Goal: Transaction & Acquisition: Book appointment/travel/reservation

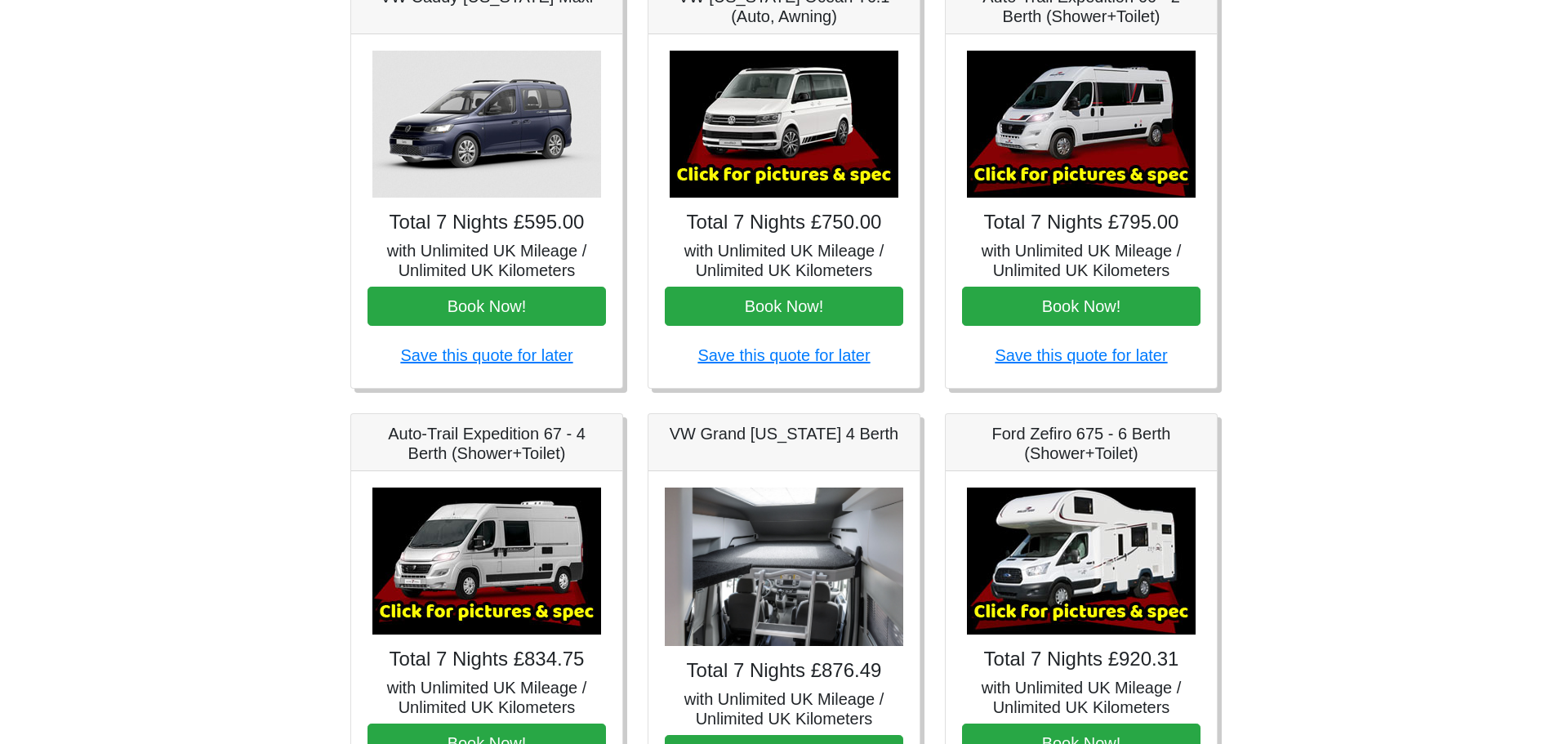
scroll to position [295, 0]
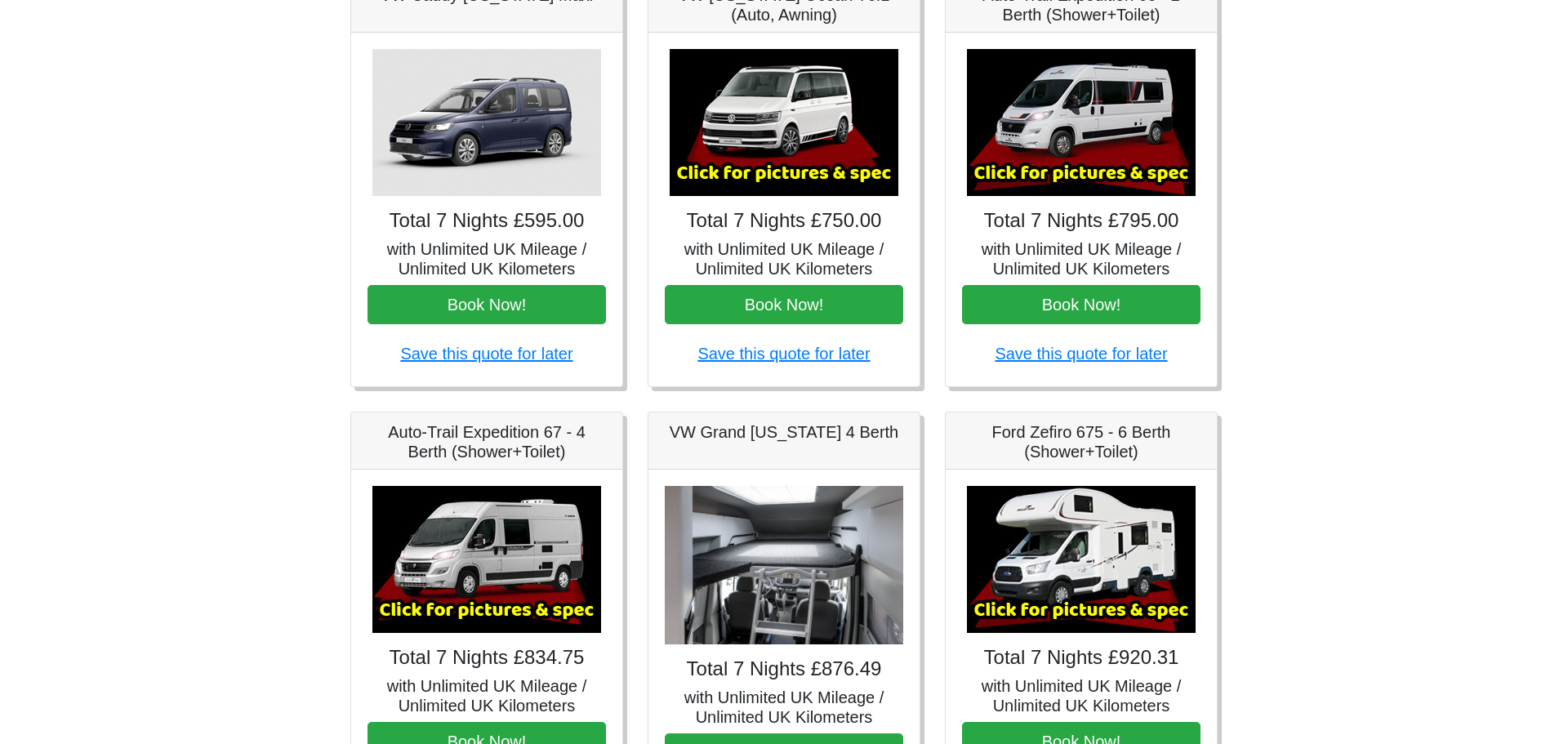
click at [1060, 115] on img at bounding box center [1081, 122] width 229 height 147
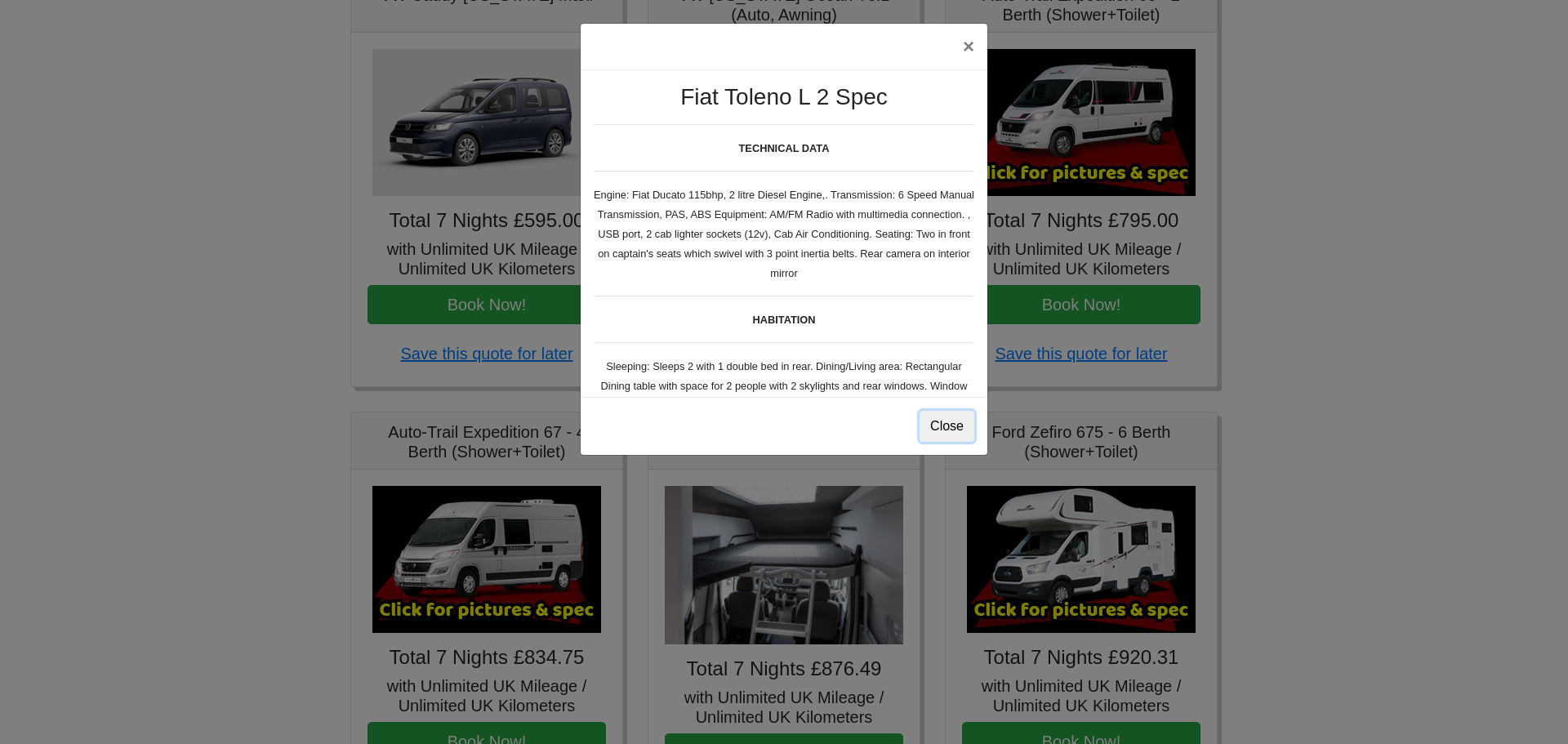
click at [960, 428] on button "Close" at bounding box center [947, 426] width 55 height 31
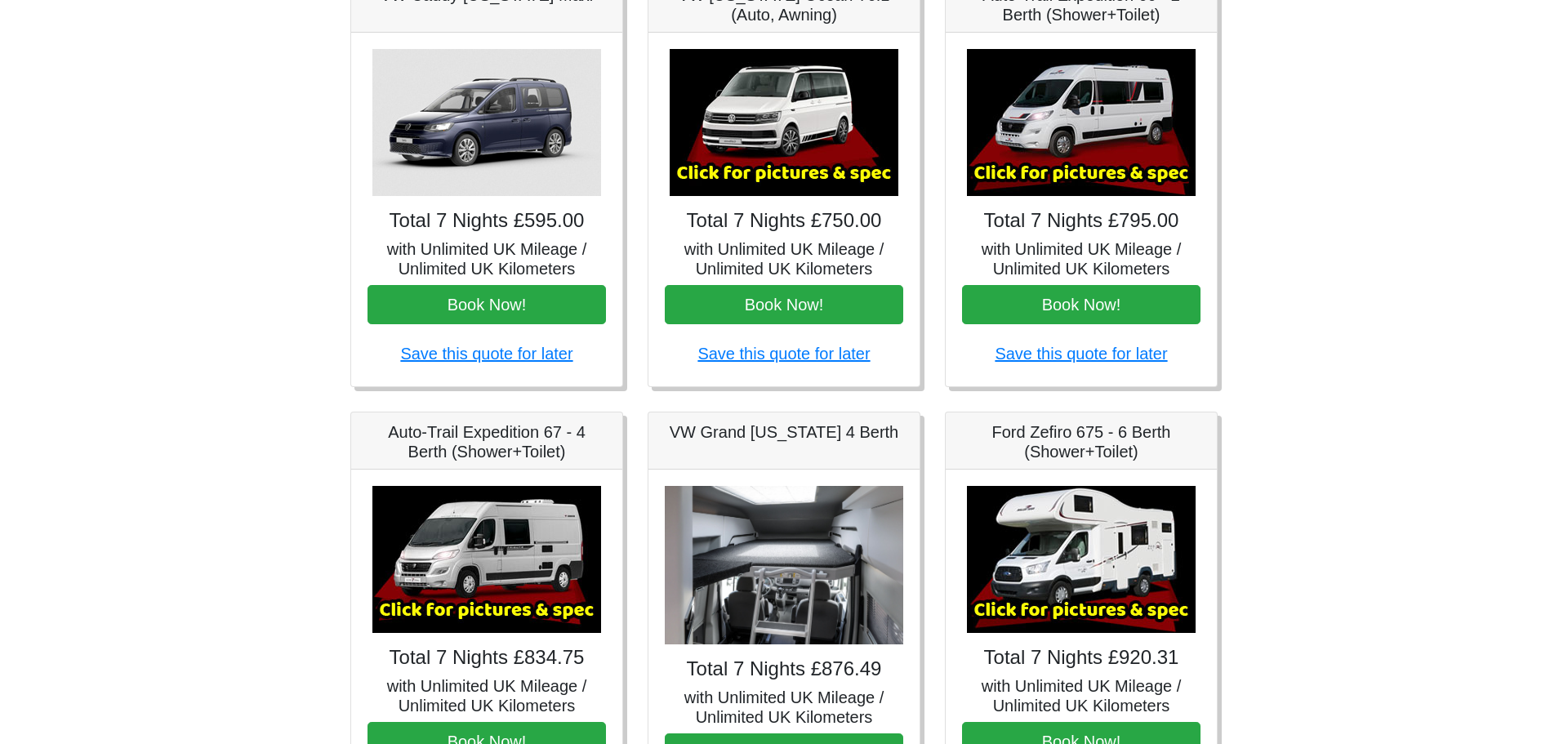
click at [1149, 90] on img at bounding box center [1081, 122] width 229 height 147
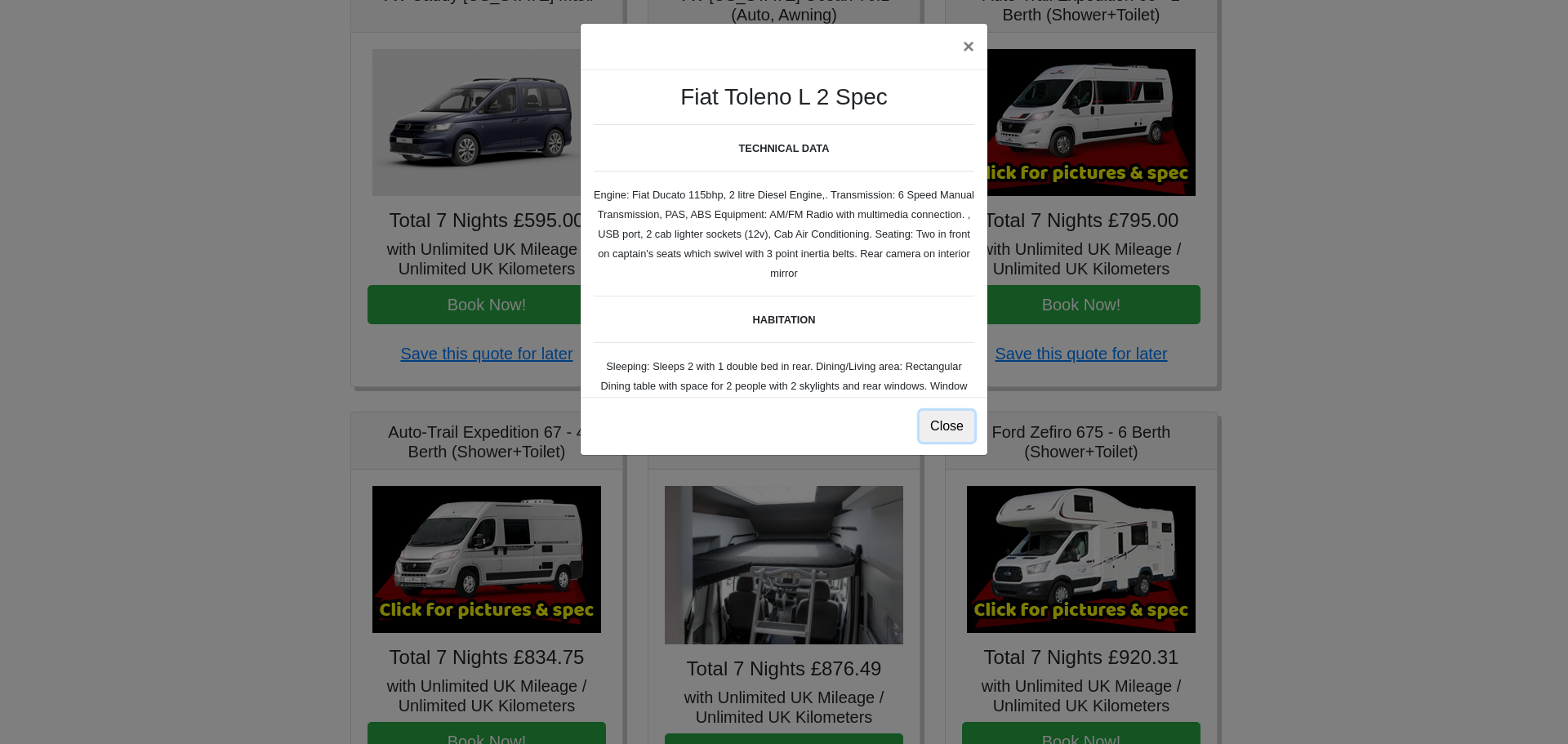
click at [948, 430] on button "Close" at bounding box center [947, 426] width 55 height 31
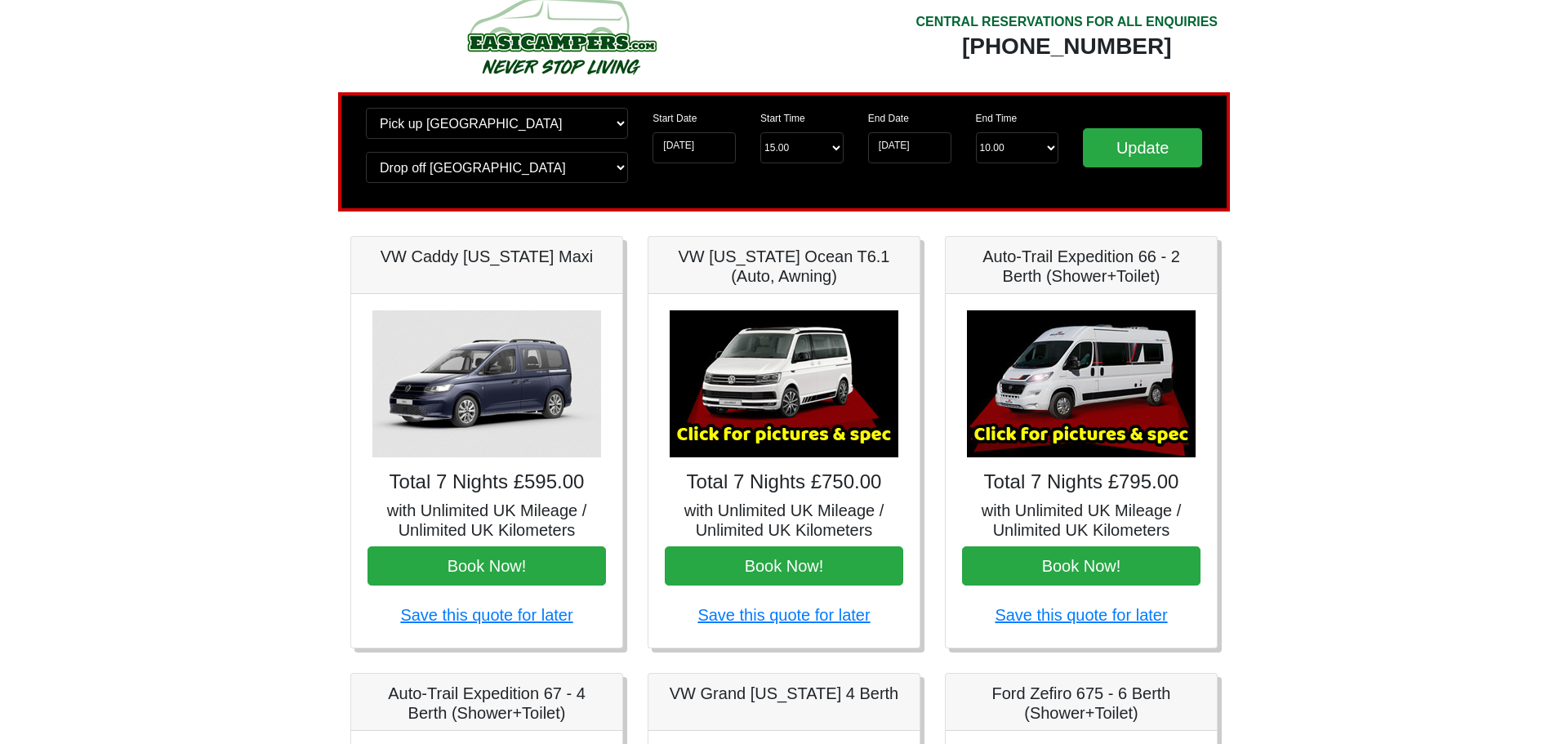
scroll to position [0, 0]
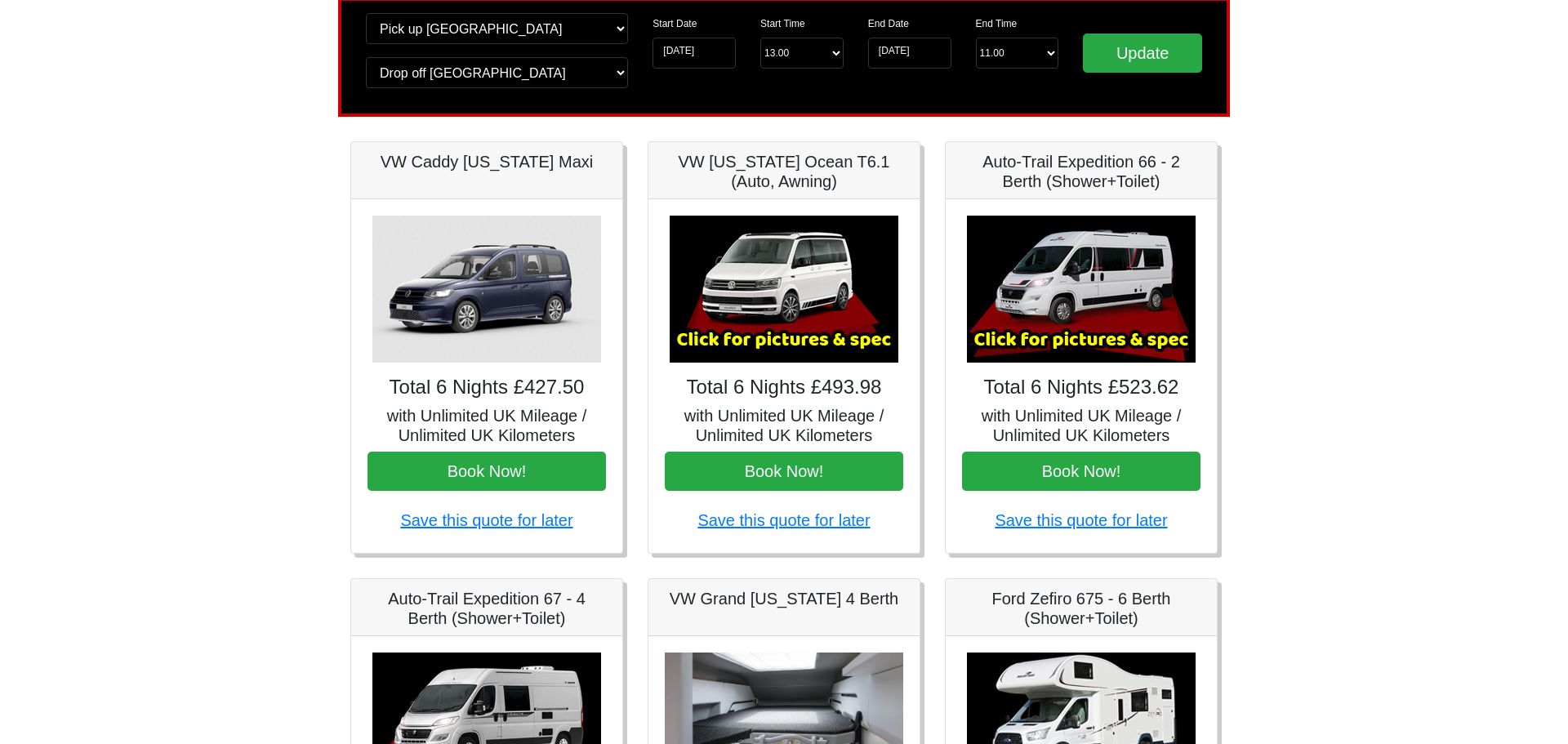
scroll to position [131, 0]
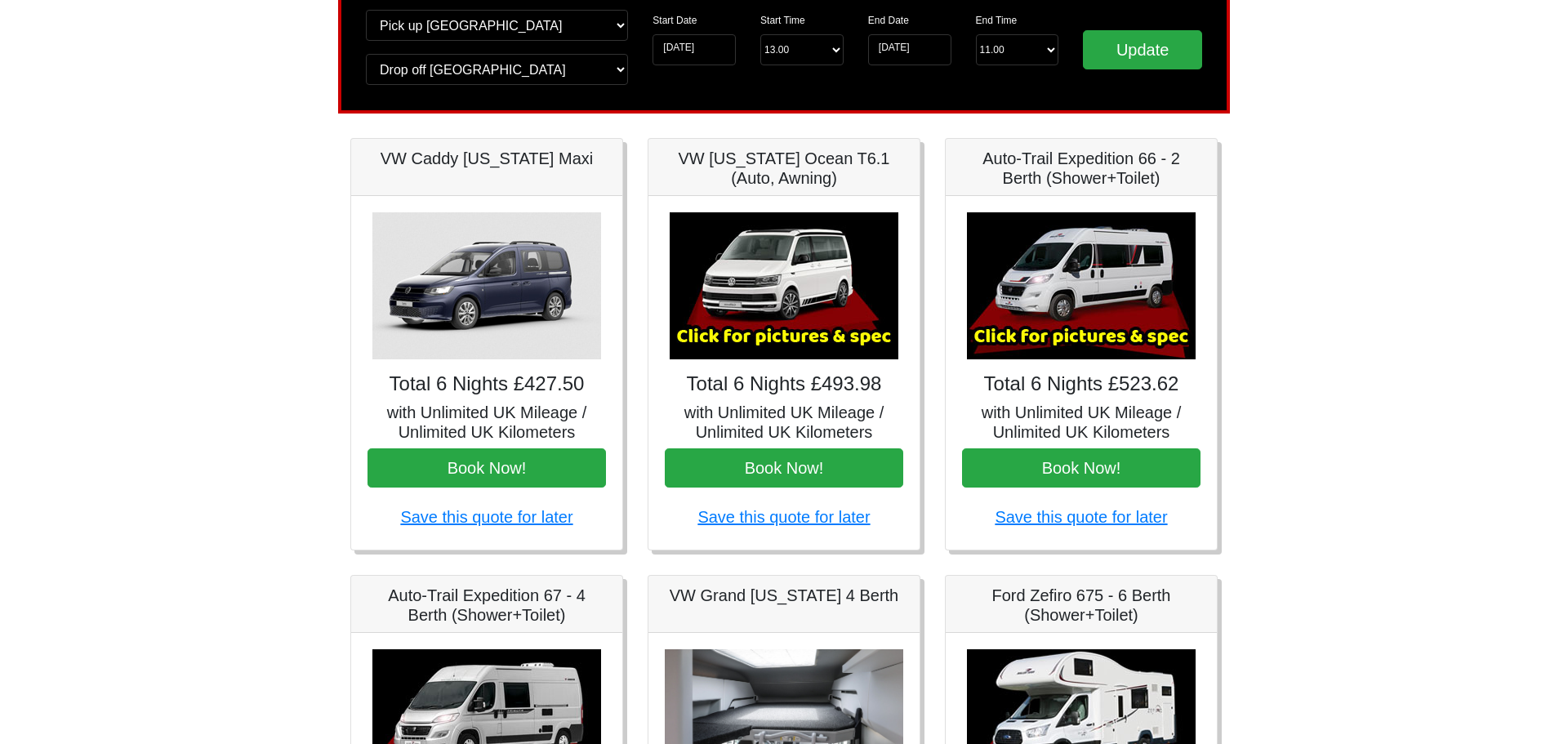
click at [1044, 295] on img at bounding box center [1081, 286] width 229 height 147
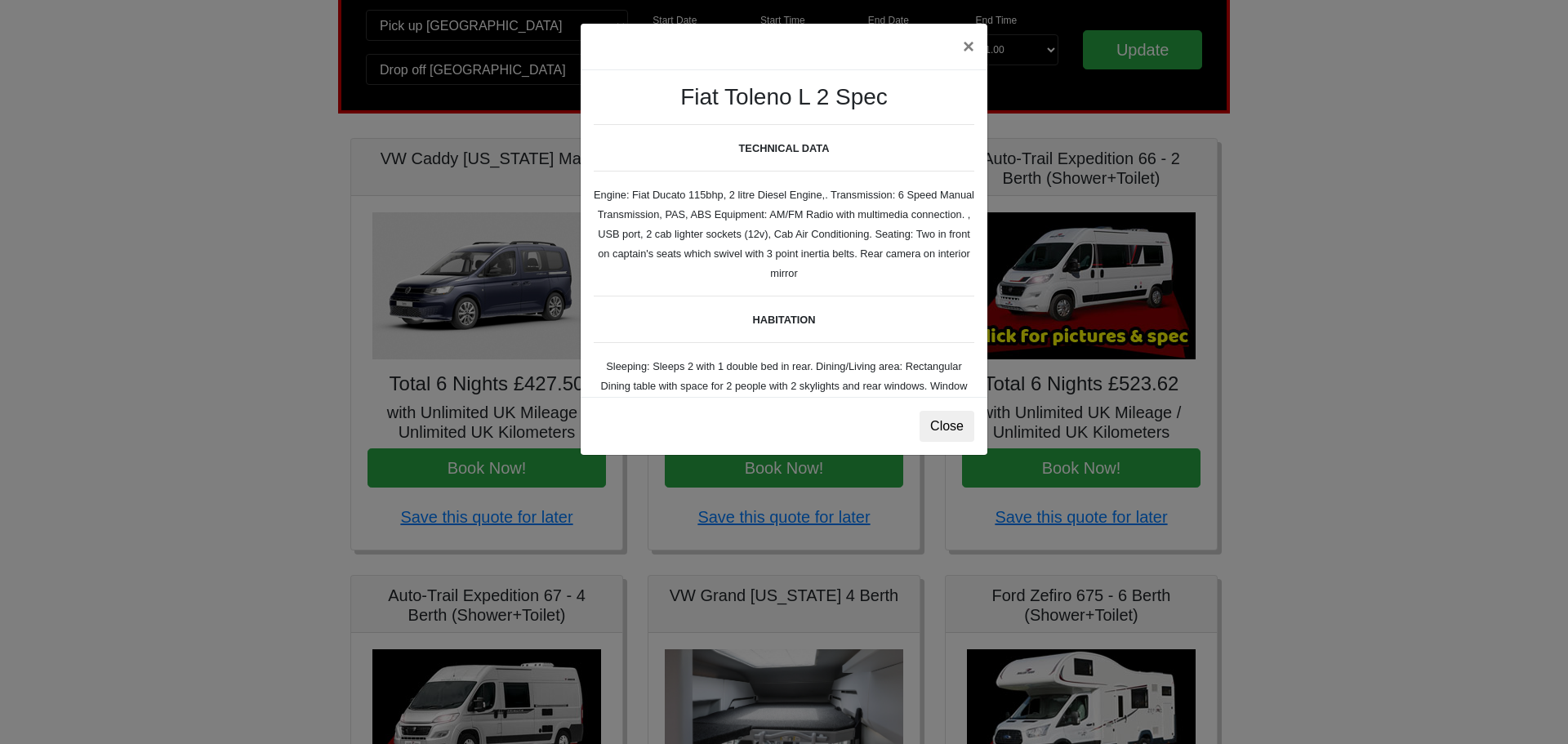
click at [813, 333] on div "Fiat [PERSON_NAME] L 2 Spec TECHNICAL DATA Engine: Fiat Ducato 115bhp, 2 litre …" at bounding box center [784, 234] width 407 height 327
click at [822, 336] on div "Fiat [PERSON_NAME] L 2 Spec TECHNICAL DATA Engine: Fiat Ducato 115bhp, 2 litre …" at bounding box center [784, 234] width 407 height 327
click at [948, 424] on button "Close" at bounding box center [947, 426] width 55 height 31
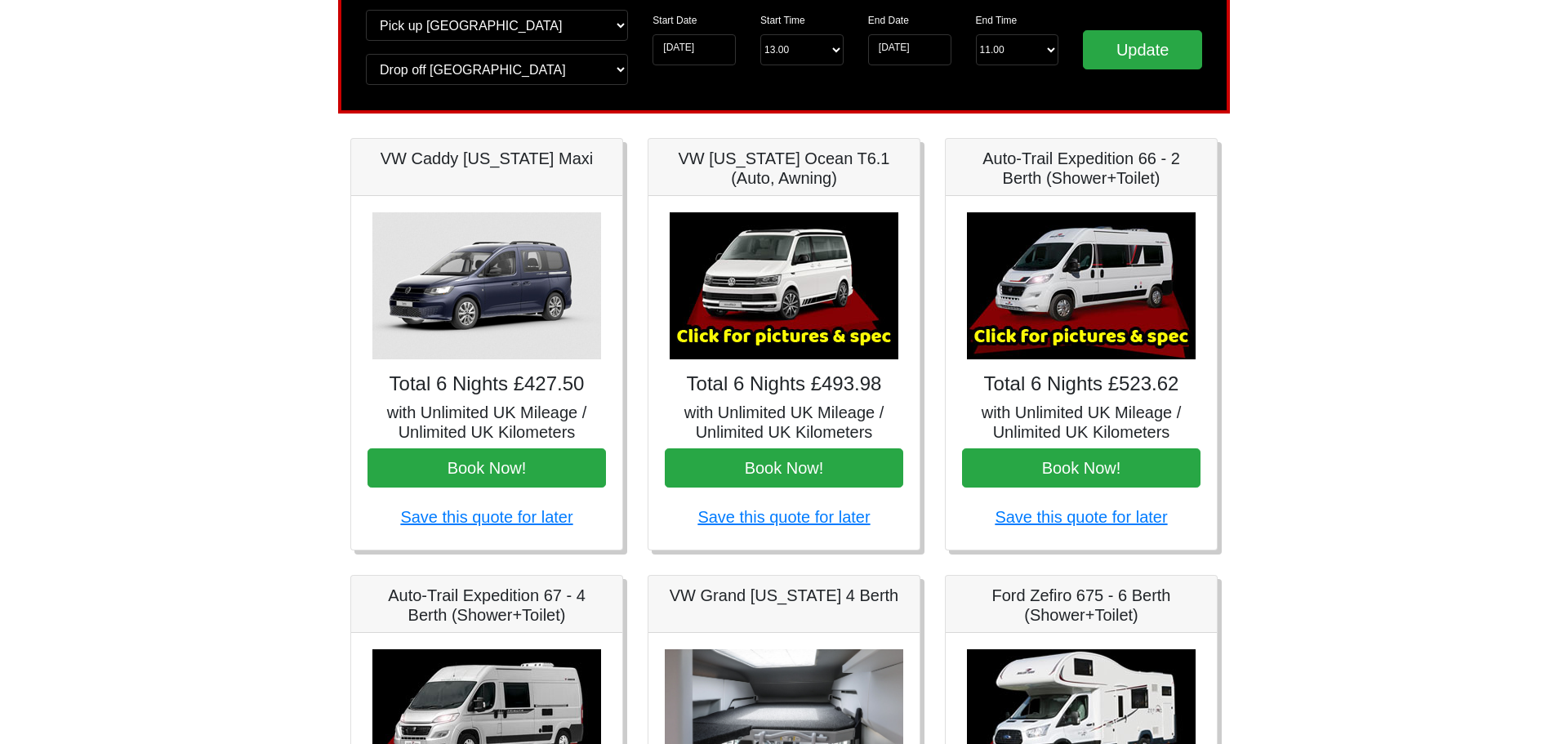
click at [1064, 282] on img at bounding box center [1081, 286] width 229 height 147
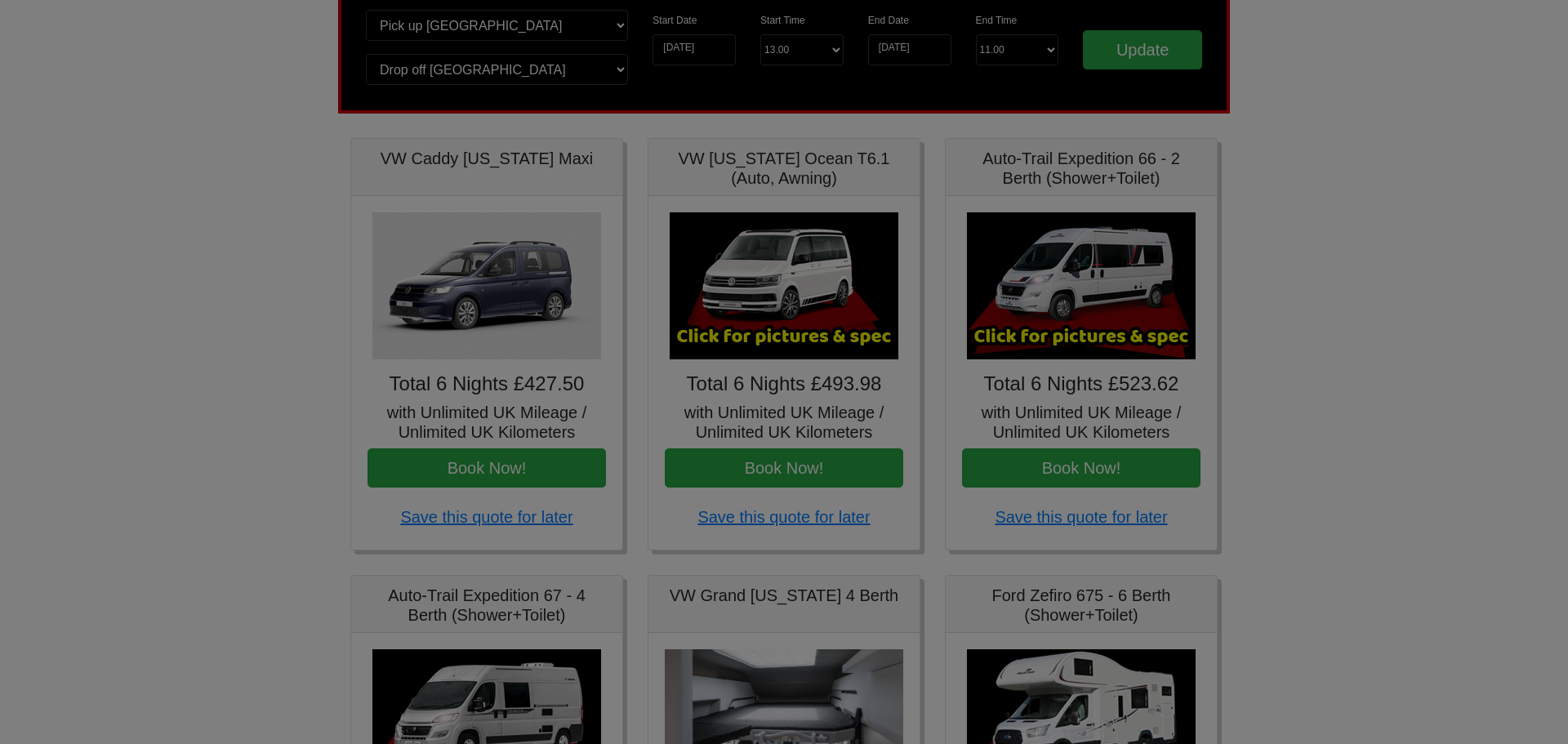
click at [0, 0] on div "× Fiat [PERSON_NAME] L 2 Spec TECHNICAL DATA Engine: Fiat Ducato 115bhp, 2 litr…" at bounding box center [0, 0] width 0 height 0
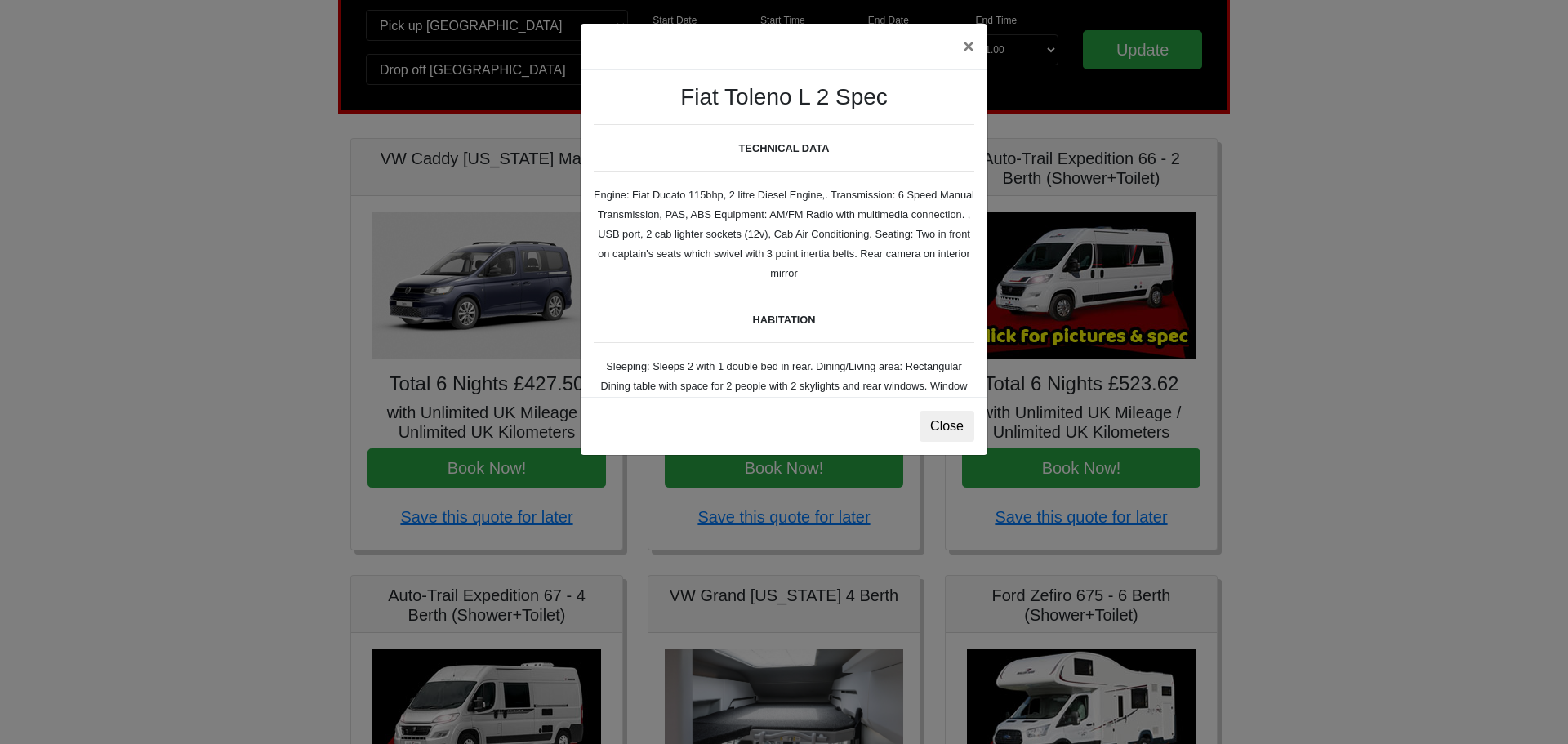
click at [829, 349] on div "Fiat Toleno L 2 Spec TECHNICAL DATA Engine: Fiat Ducato 115bhp, 2 litre Diesel …" at bounding box center [784, 234] width 407 height 327
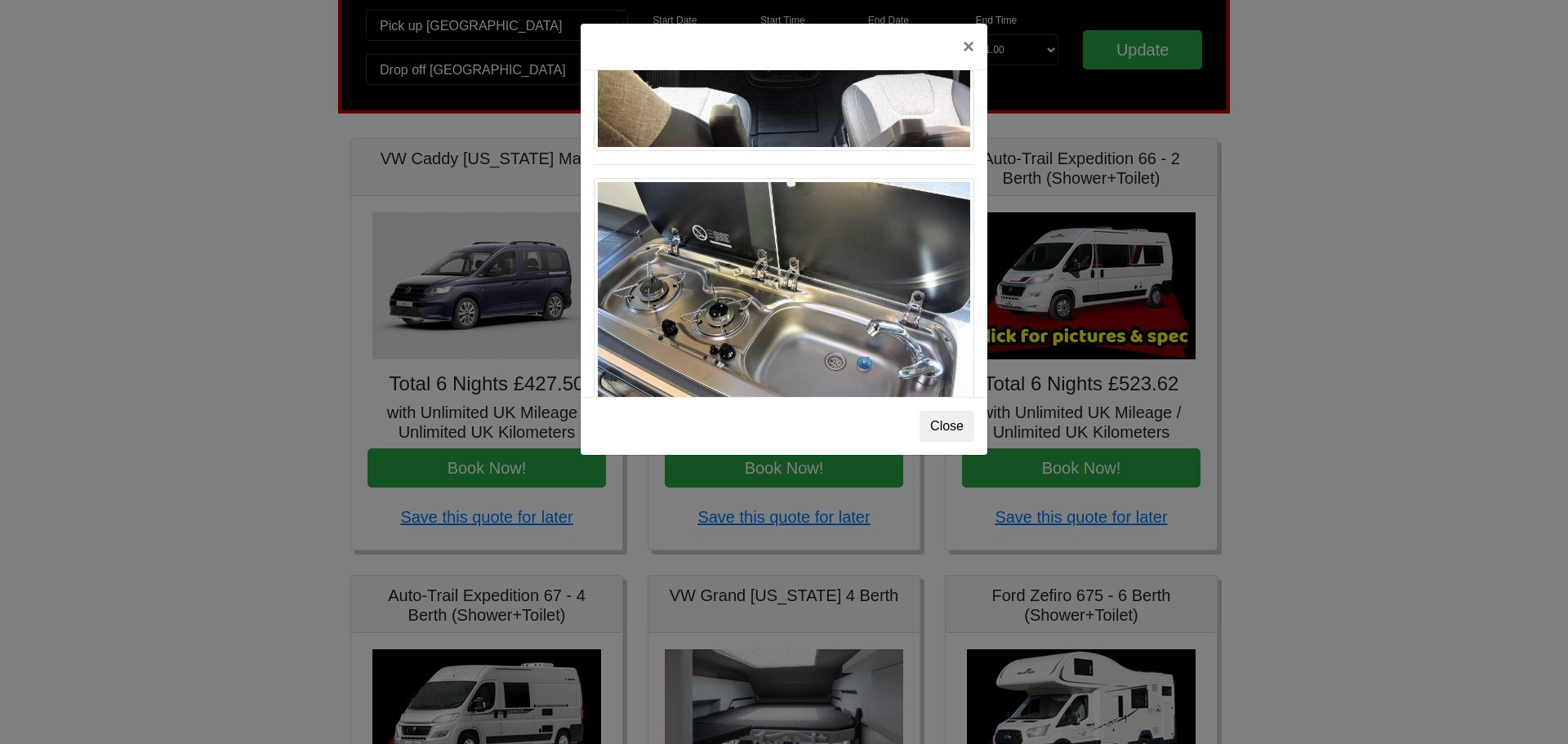
scroll to position [1683, 0]
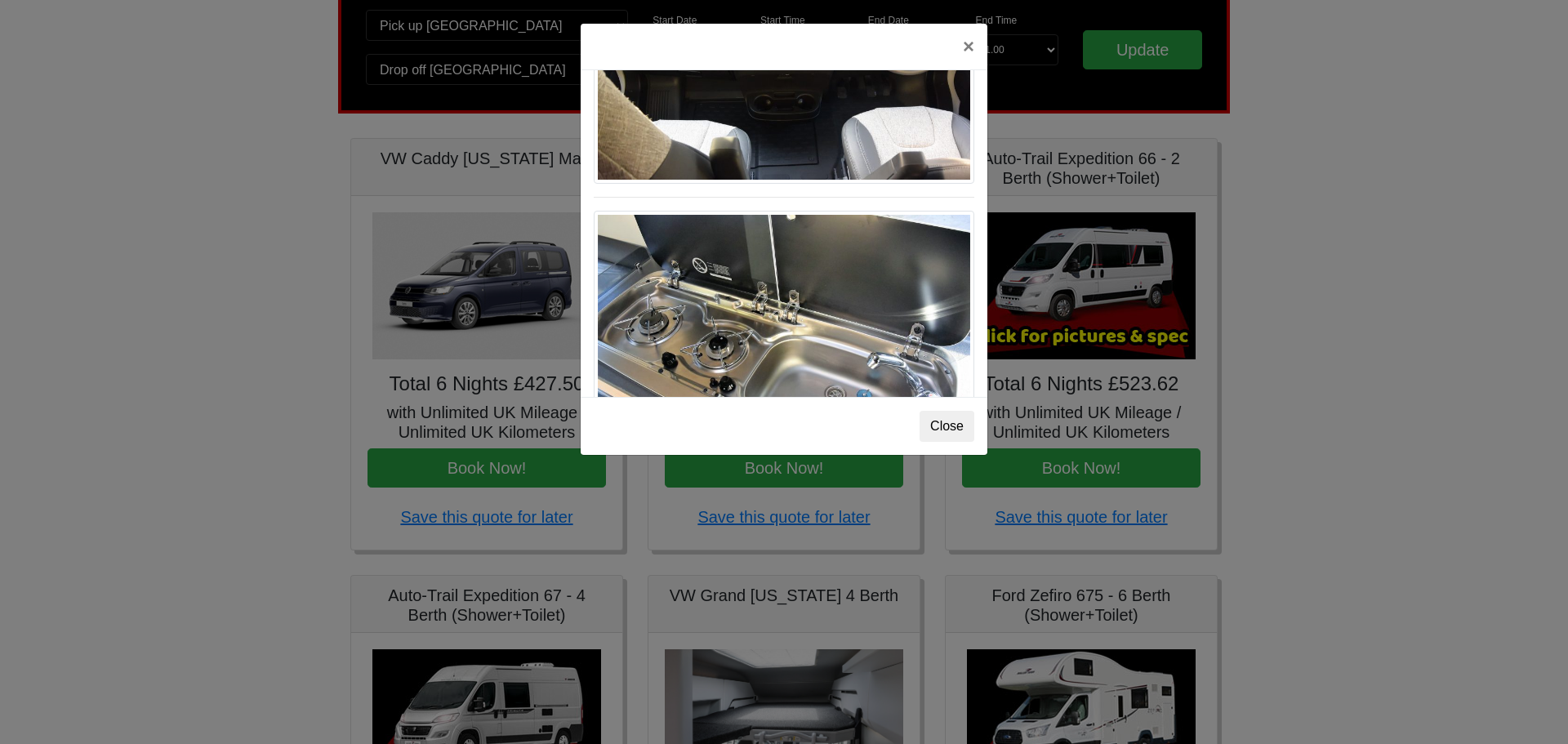
click at [802, 360] on img at bounding box center [784, 323] width 381 height 225
click at [798, 361] on img at bounding box center [784, 323] width 381 height 225
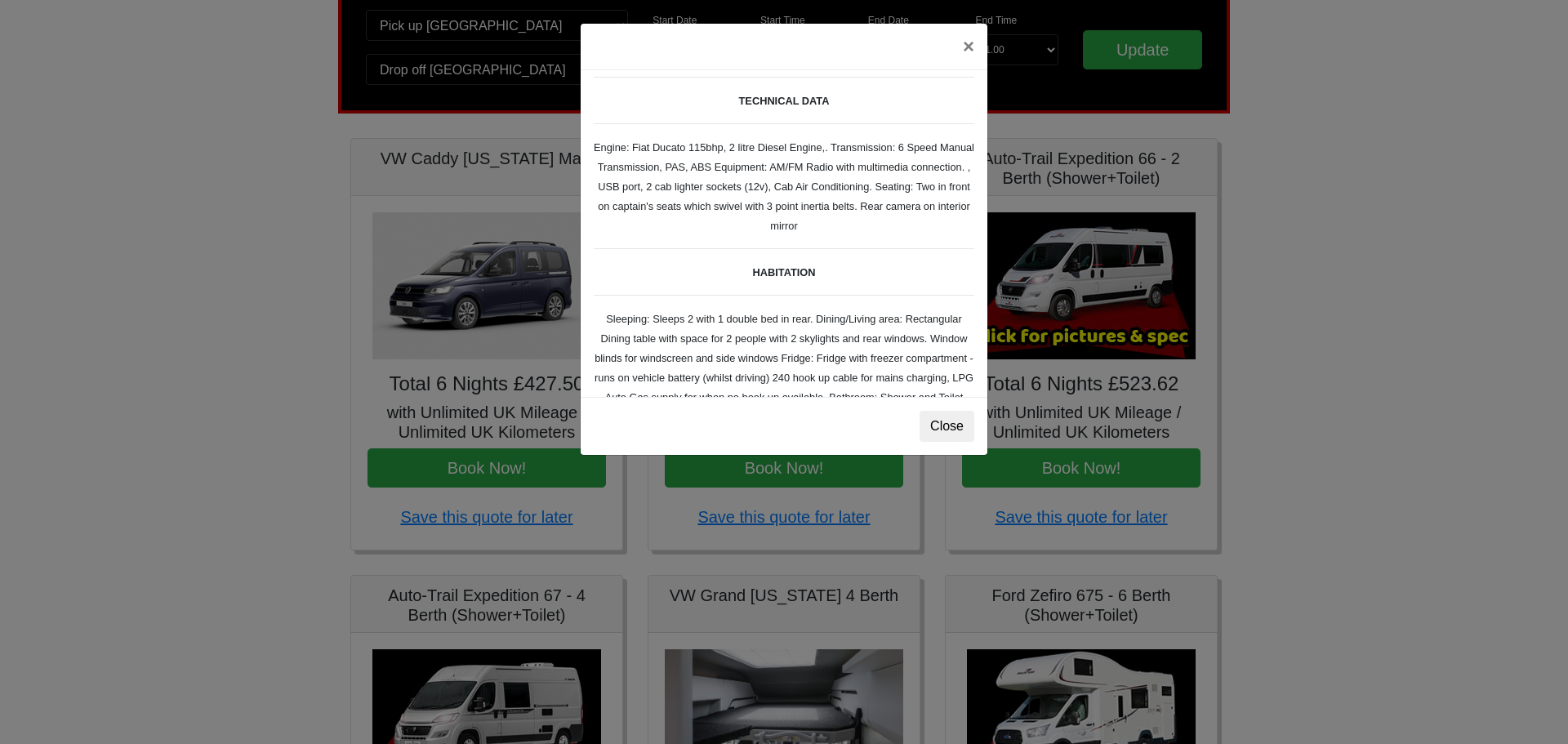
scroll to position [0, 0]
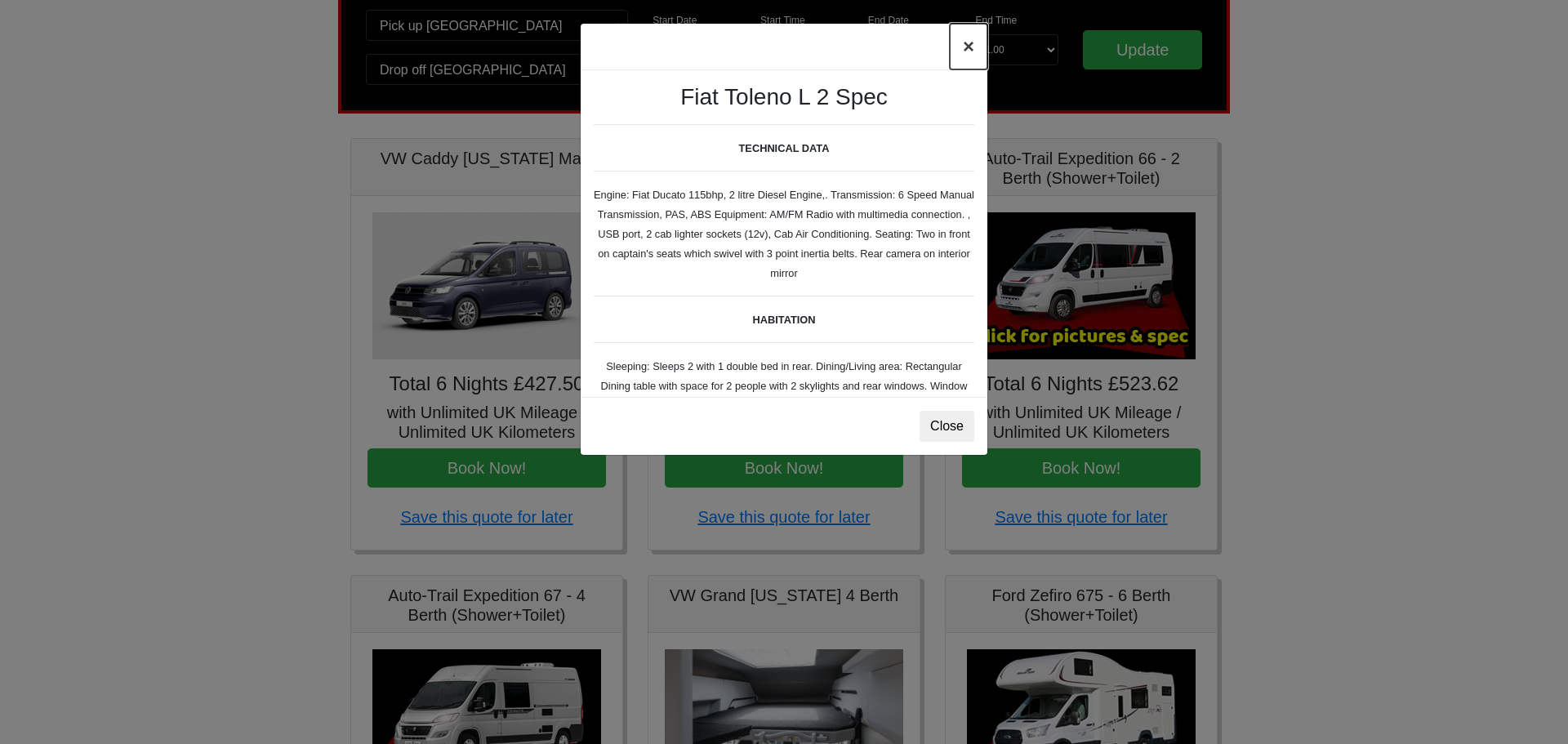
click at [972, 46] on button "×" at bounding box center [968, 47] width 38 height 46
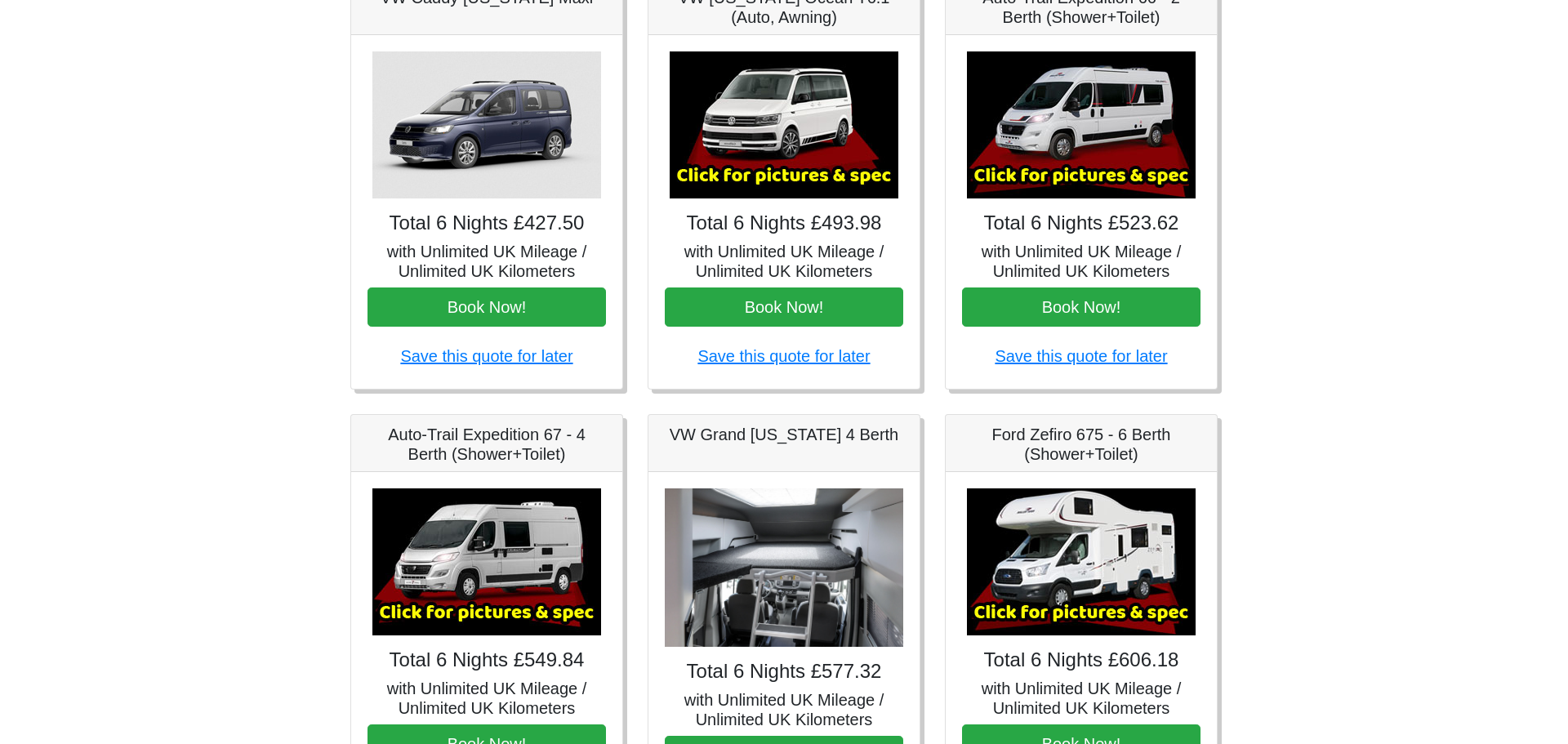
scroll to position [295, 0]
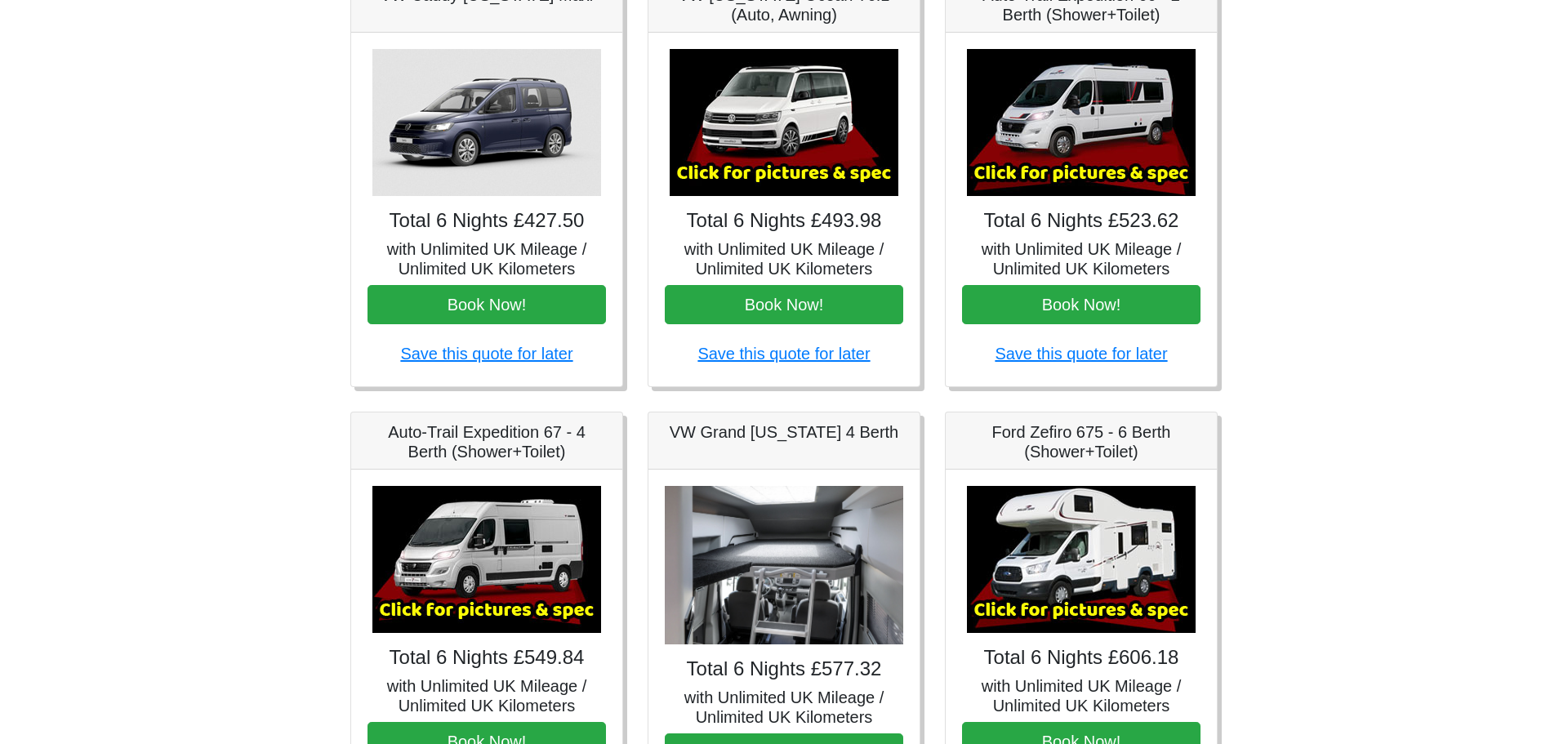
click at [512, 544] on img at bounding box center [487, 559] width 229 height 147
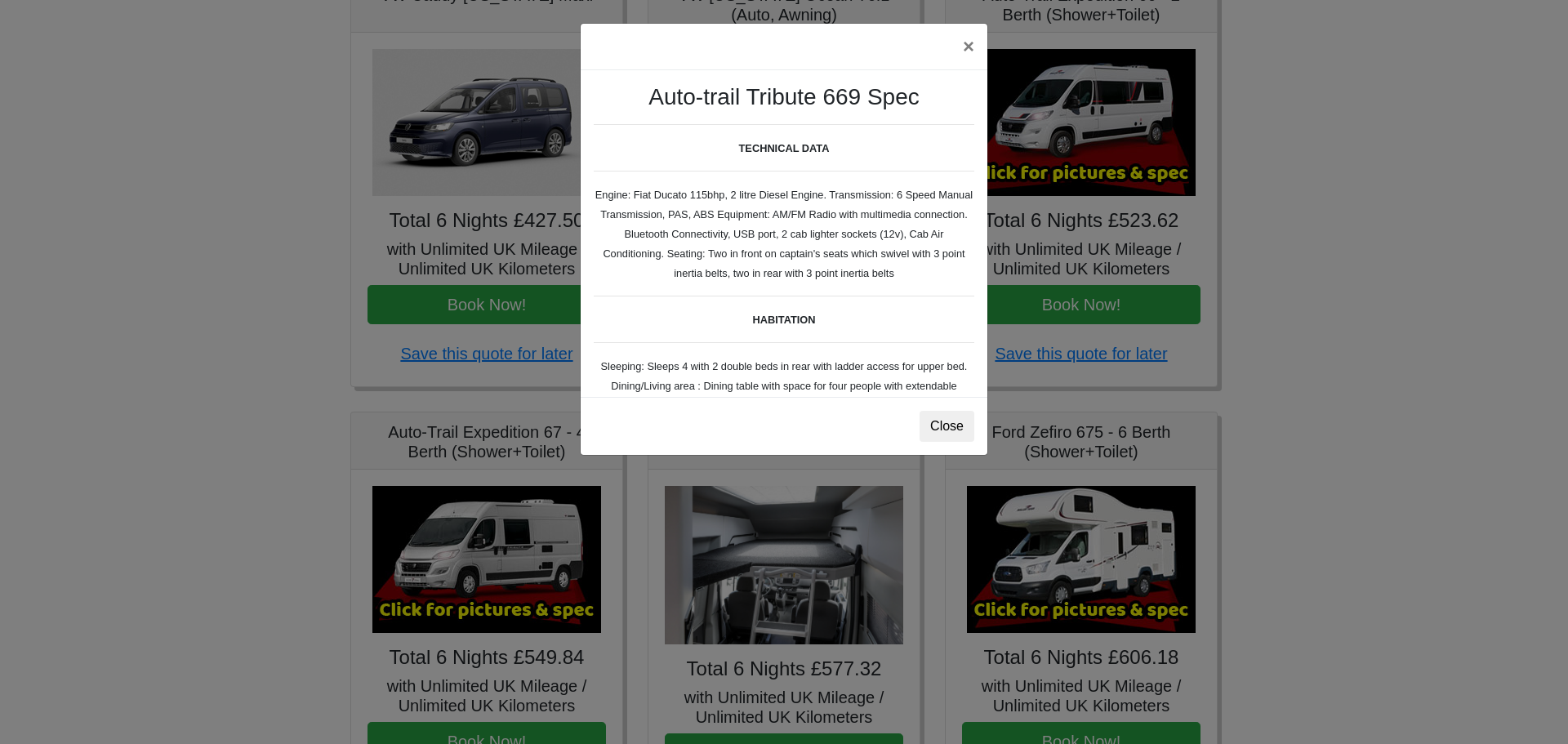
click at [955, 369] on small "Auto-trail Tribute 669 Spec TECHNICAL DATA Engine: Fiat Ducato 115bhp, 2 litre …" at bounding box center [784, 458] width 381 height 750
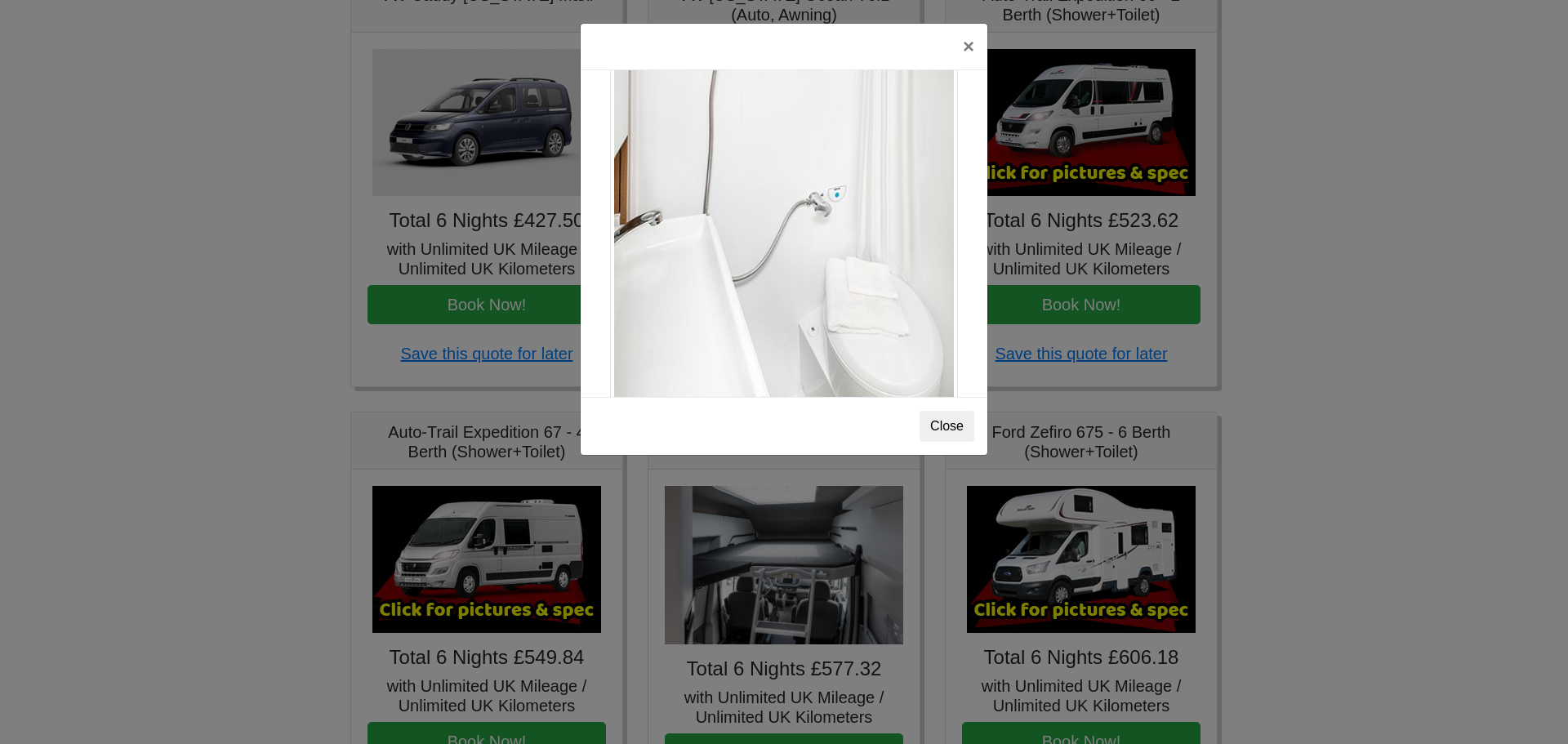
scroll to position [2228, 0]
click at [944, 429] on button "Close" at bounding box center [947, 426] width 55 height 31
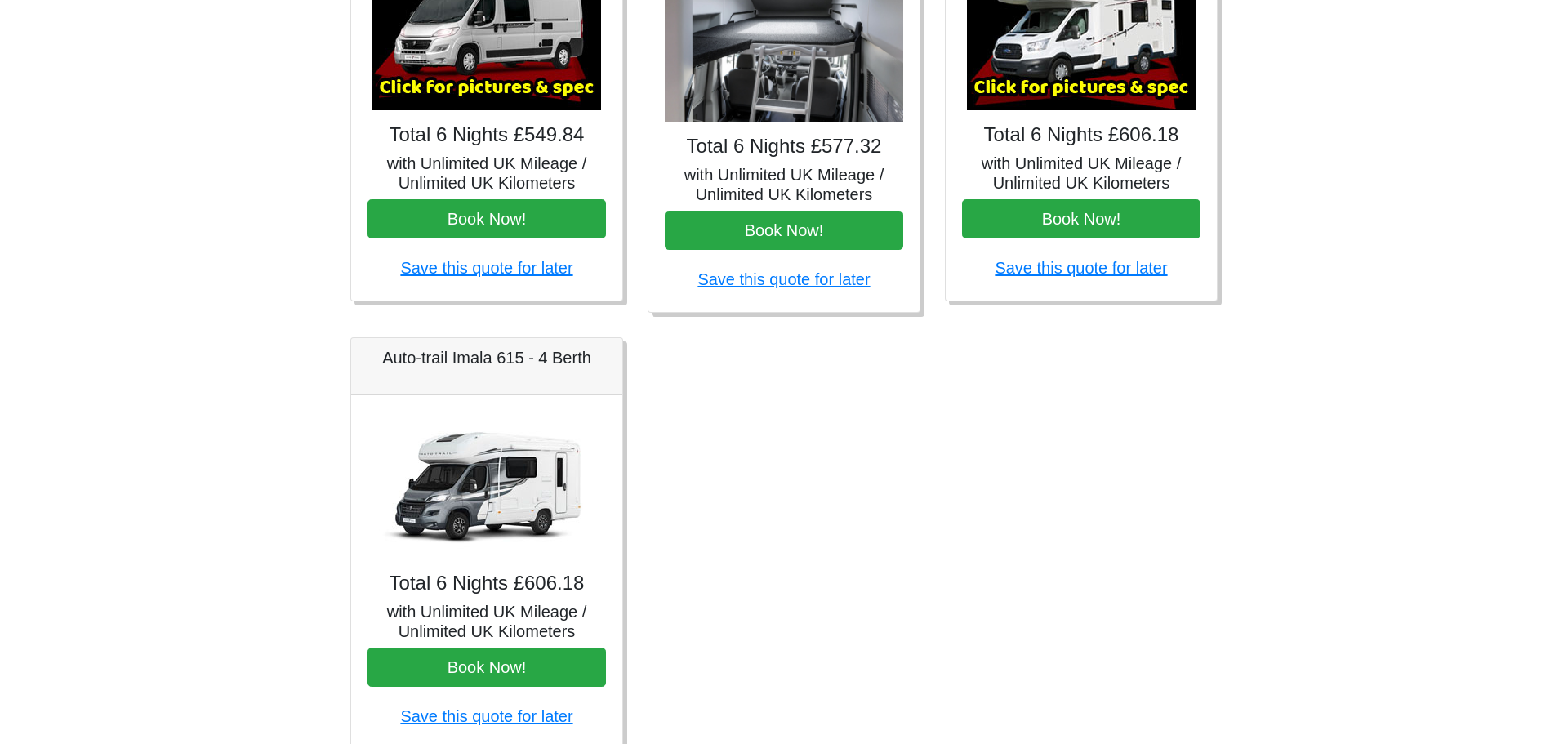
scroll to position [850, 0]
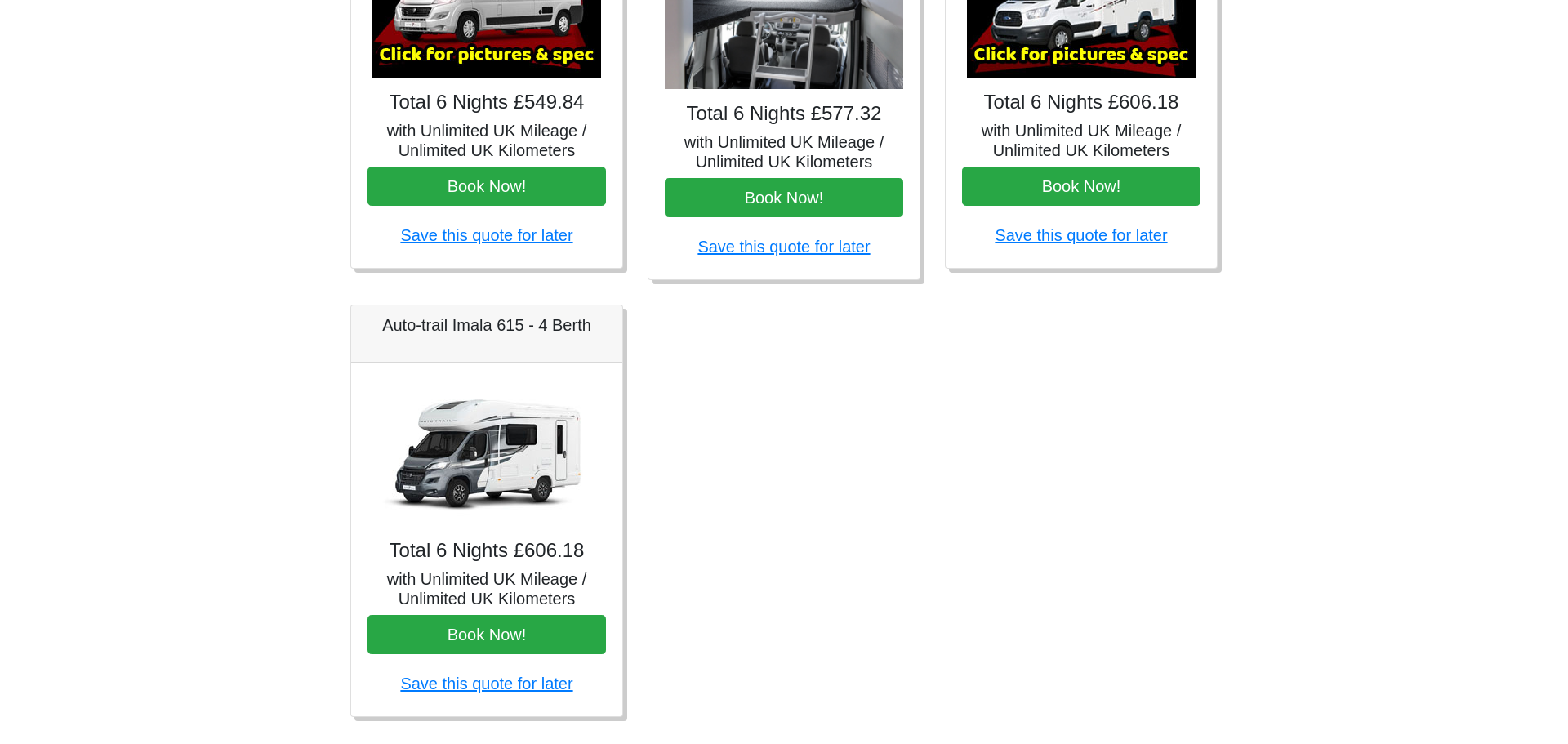
click at [481, 500] on img at bounding box center [487, 452] width 229 height 147
click at [493, 456] on img at bounding box center [487, 452] width 229 height 147
click at [493, 455] on img at bounding box center [487, 452] width 229 height 147
click at [527, 445] on img at bounding box center [487, 452] width 229 height 147
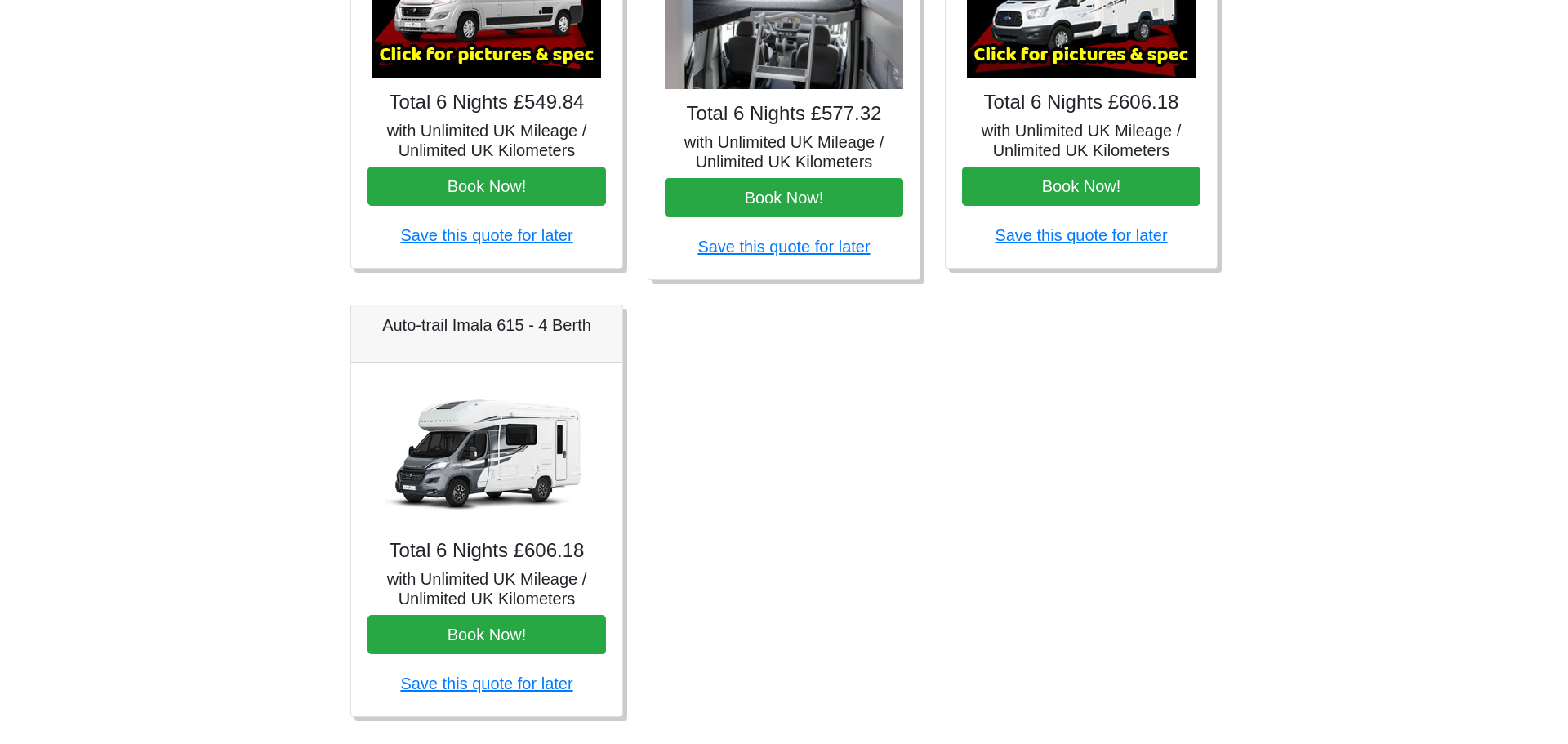
click at [527, 445] on img at bounding box center [487, 452] width 229 height 147
click at [508, 541] on h4 "Total 6 Nights £606.18" at bounding box center [487, 551] width 239 height 24
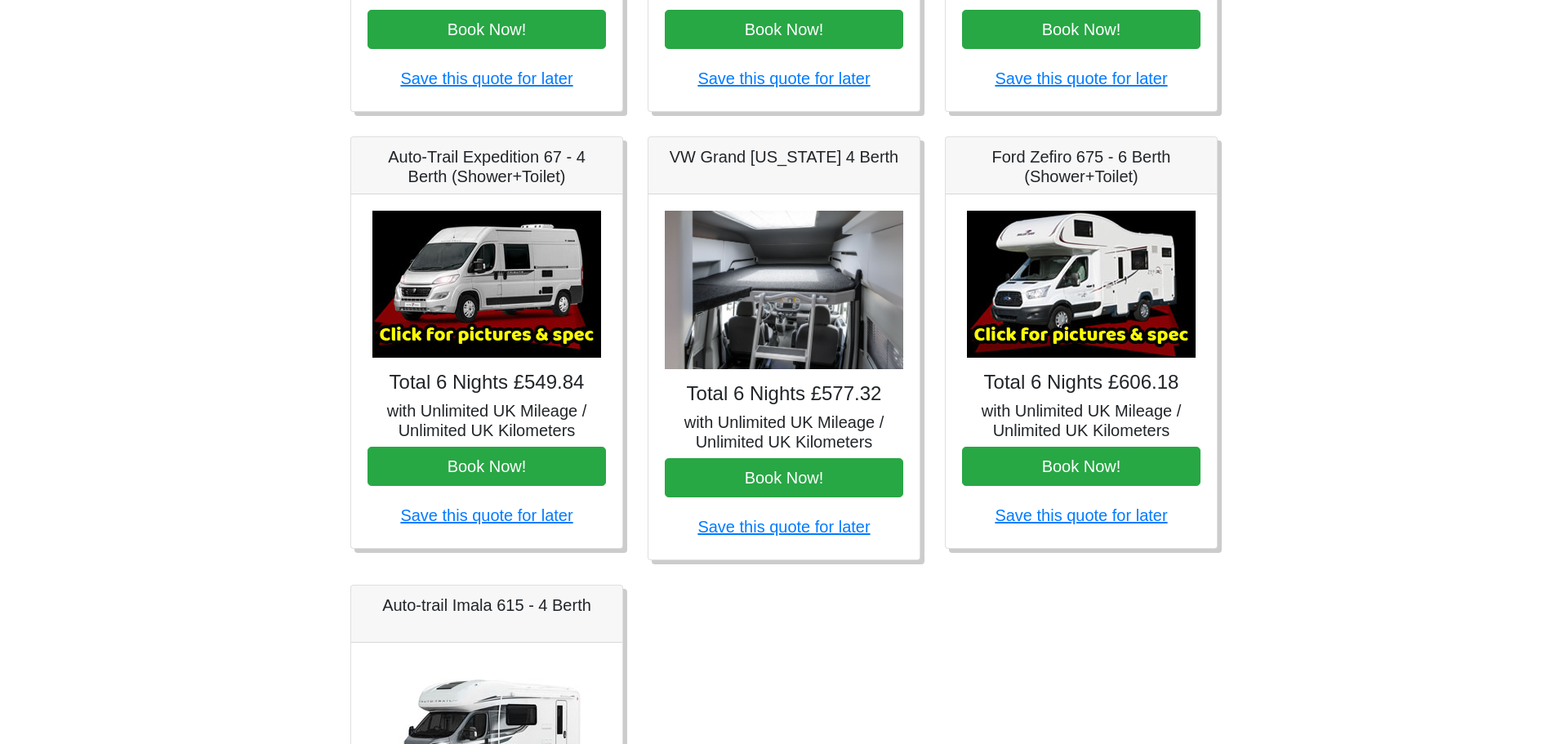
scroll to position [555, 0]
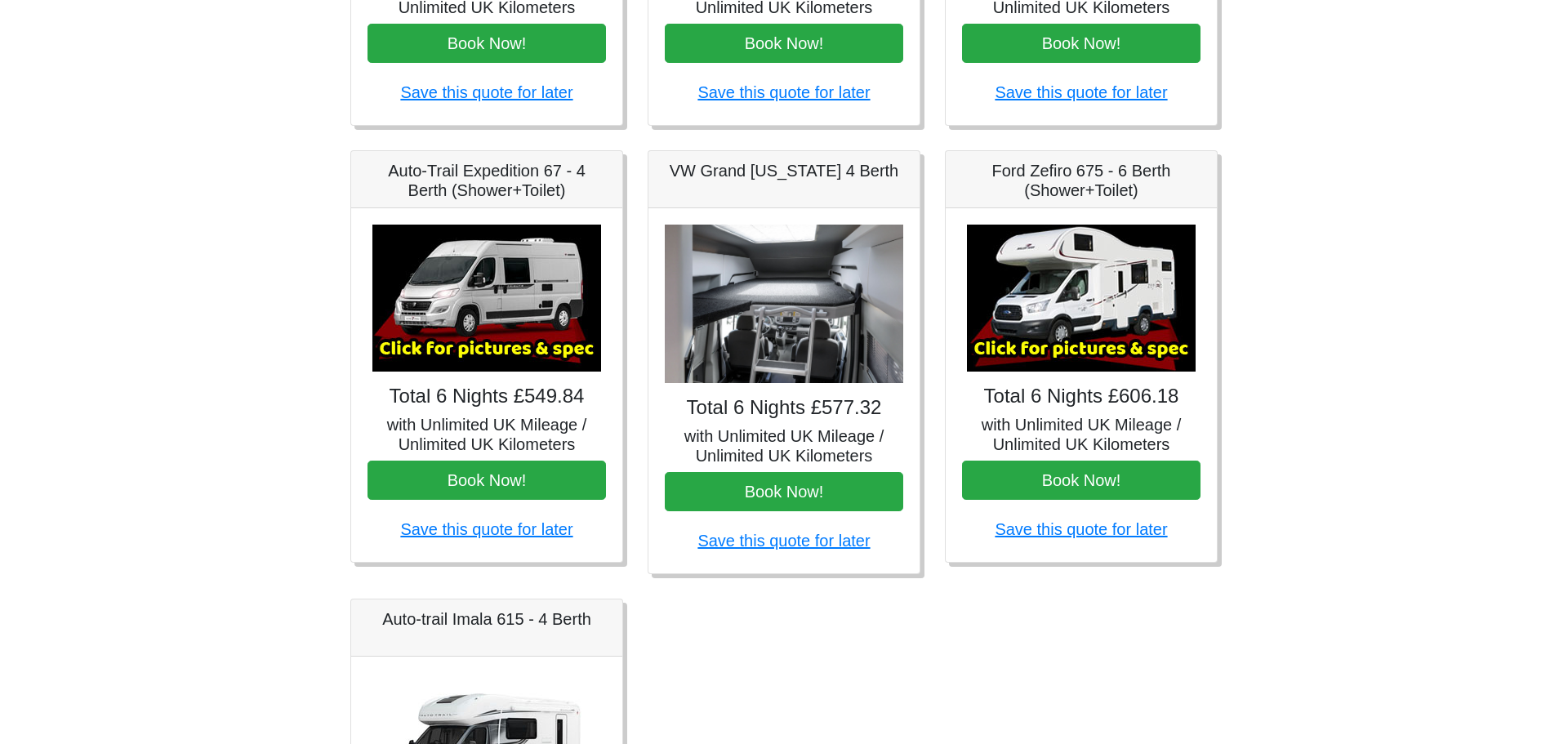
click at [1094, 289] on img at bounding box center [1081, 297] width 229 height 147
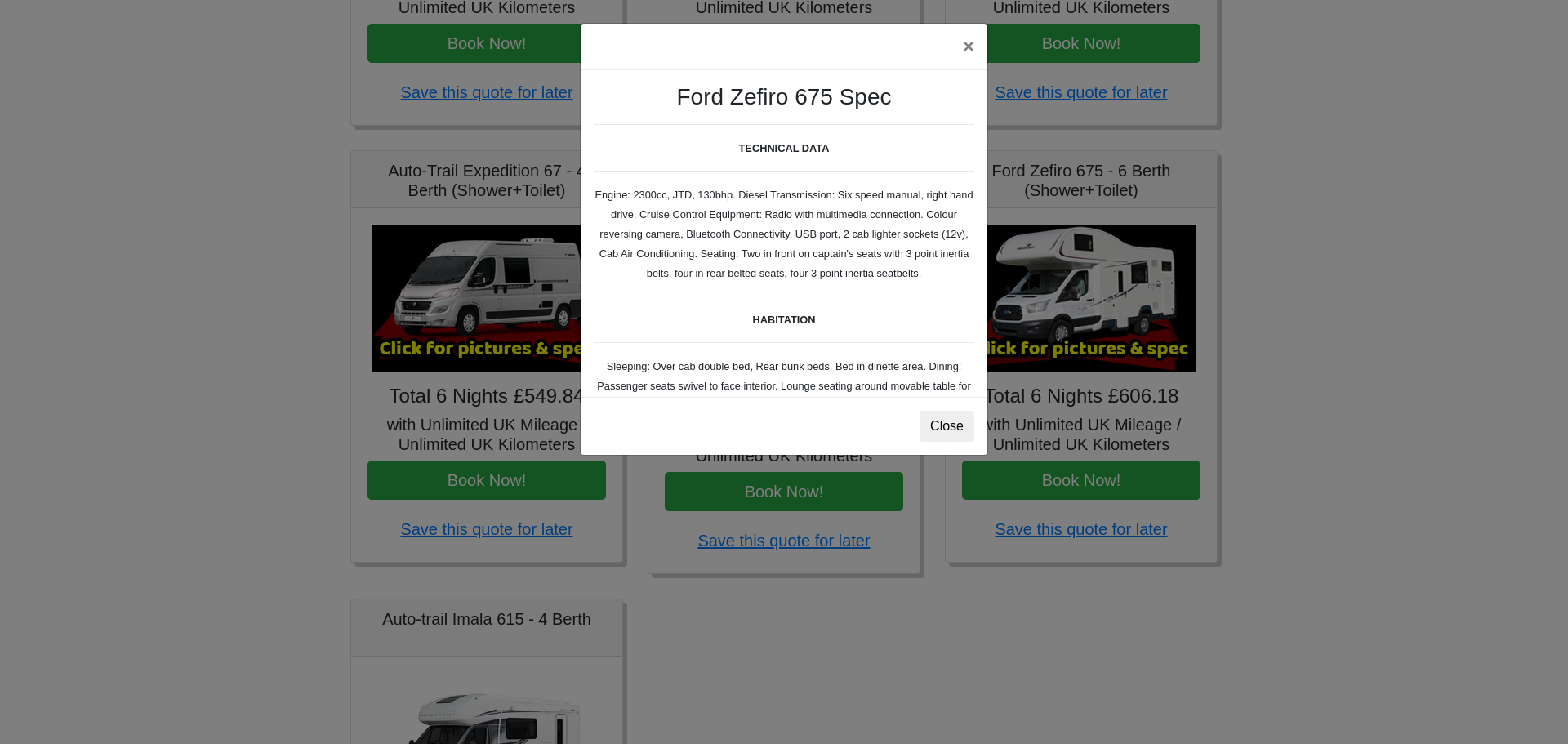
click at [927, 281] on div "Ford Zefiro 675 Spec TECHNICAL DATA Engine: 2300cc, JTD, 130bhp. Diesel Transmi…" at bounding box center [784, 234] width 407 height 327
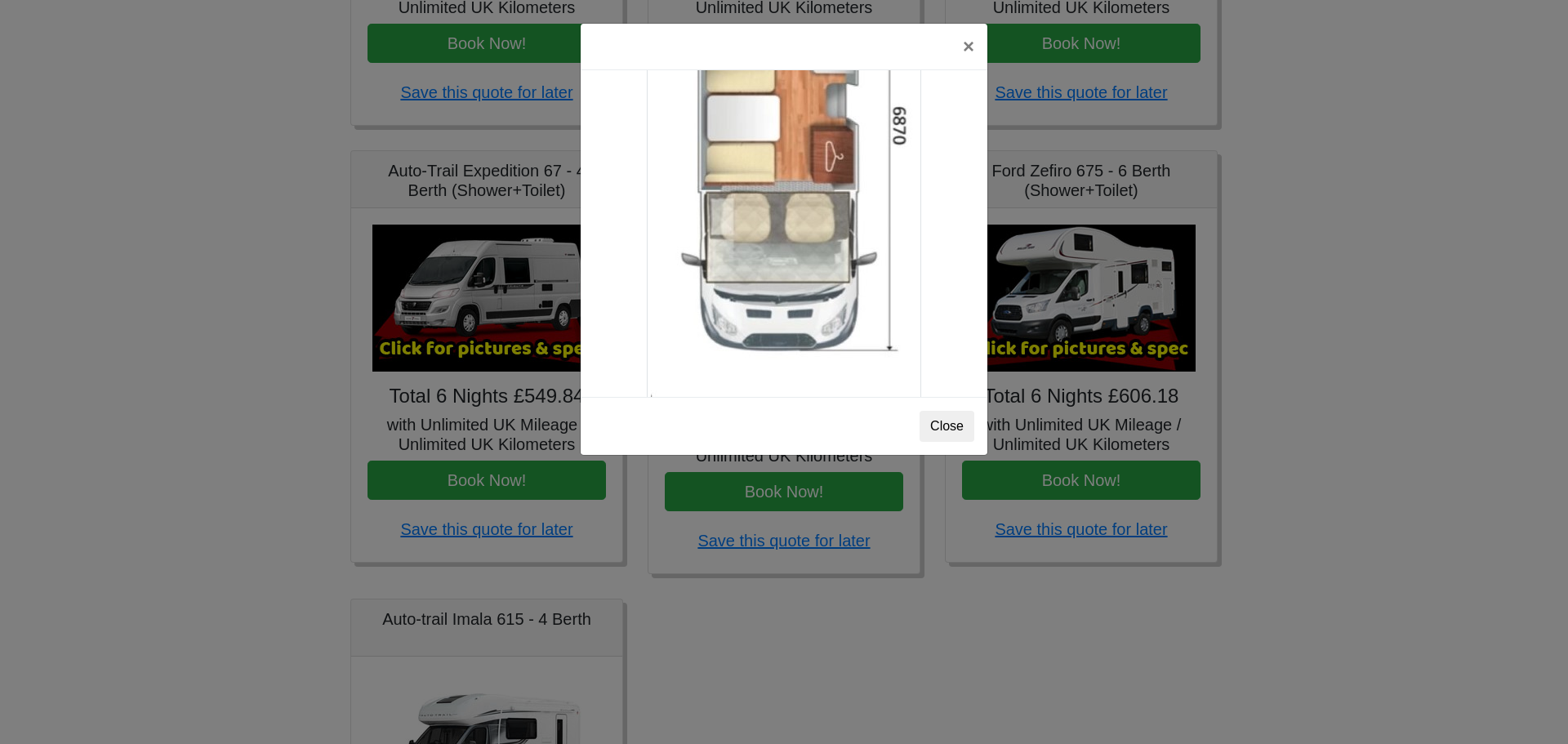
scroll to position [2879, 0]
click at [954, 424] on button "Close" at bounding box center [947, 426] width 55 height 31
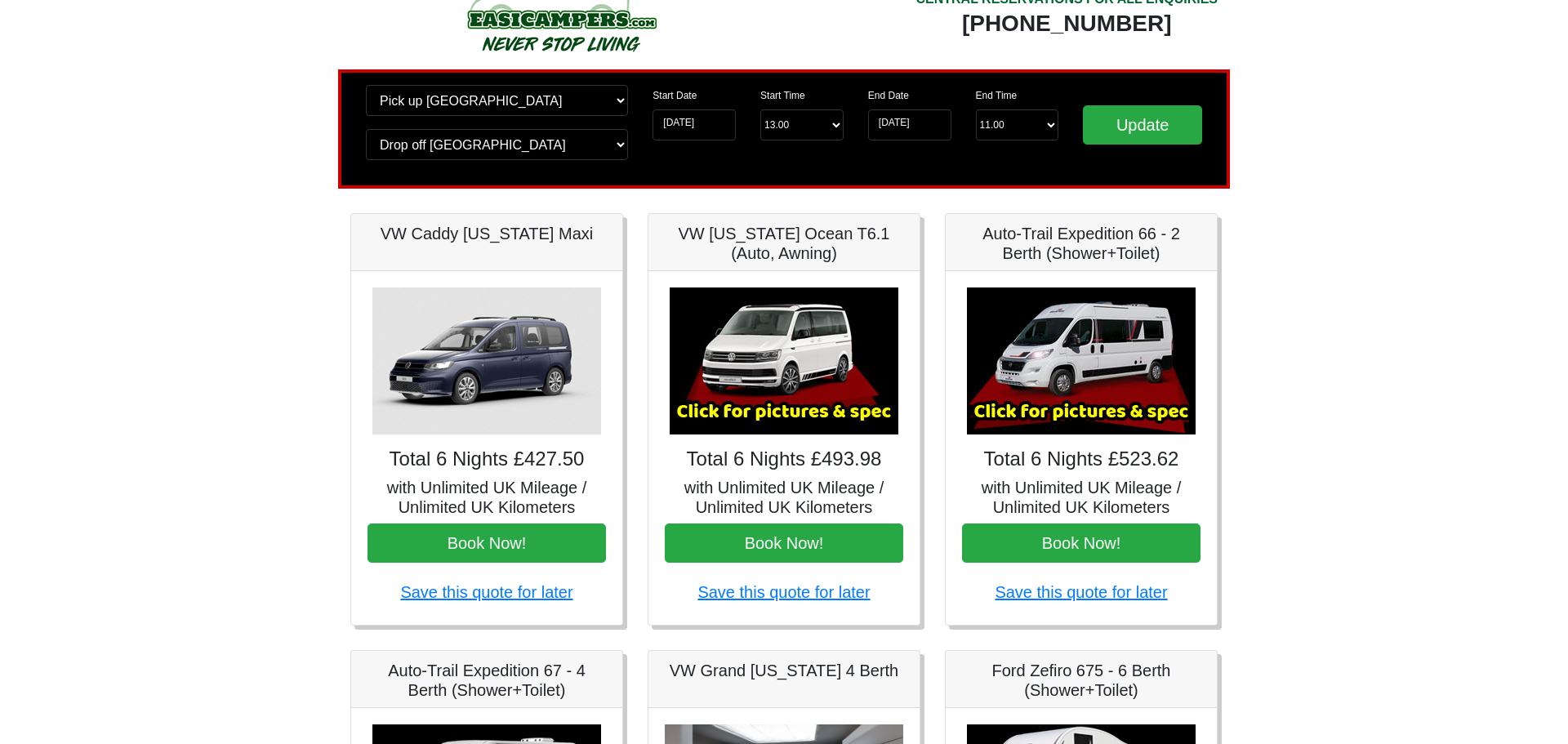
scroll to position [0, 0]
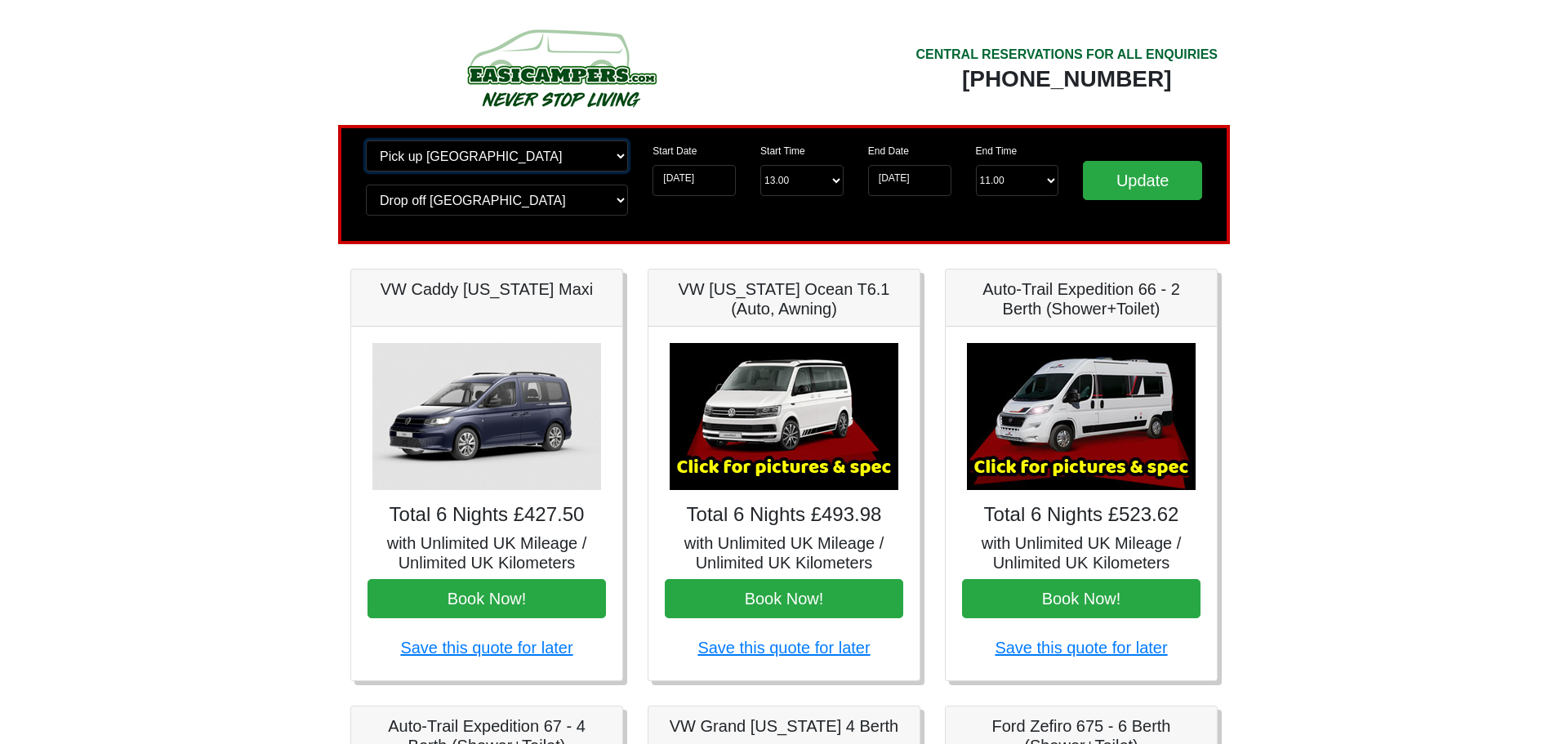
click at [621, 154] on select "Change pick up location? Pick up Edinburgh Birmingham Airport Blackburn Lancash…" at bounding box center [496, 156] width 263 height 31
select select "WOL"
click at [366, 141] on select "Change pick up location? Pick up Edinburgh Birmingham Airport Blackburn Lancash…" at bounding box center [496, 156] width 263 height 31
click at [573, 398] on img at bounding box center [487, 417] width 229 height 147
click at [623, 207] on select "Change drop off location? Drop off Edinburgh Birmingham Airport Blackburn Lanca…" at bounding box center [496, 200] width 263 height 31
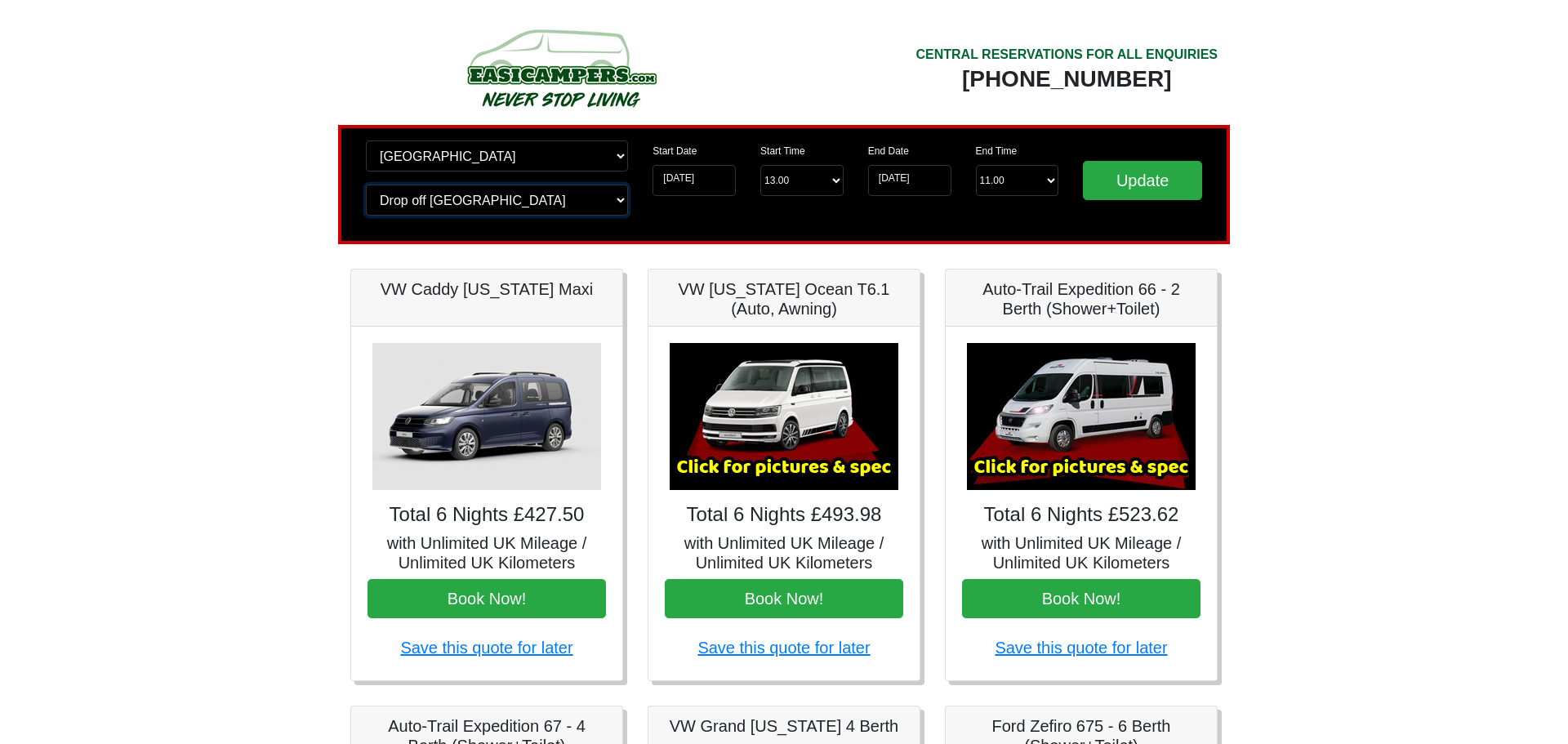
select select "WOL"
click at [366, 185] on select "Change drop off location? Drop off Edinburgh Birmingham Airport Blackburn Lanca…" at bounding box center [496, 200] width 263 height 31
